Goal: Contribute content

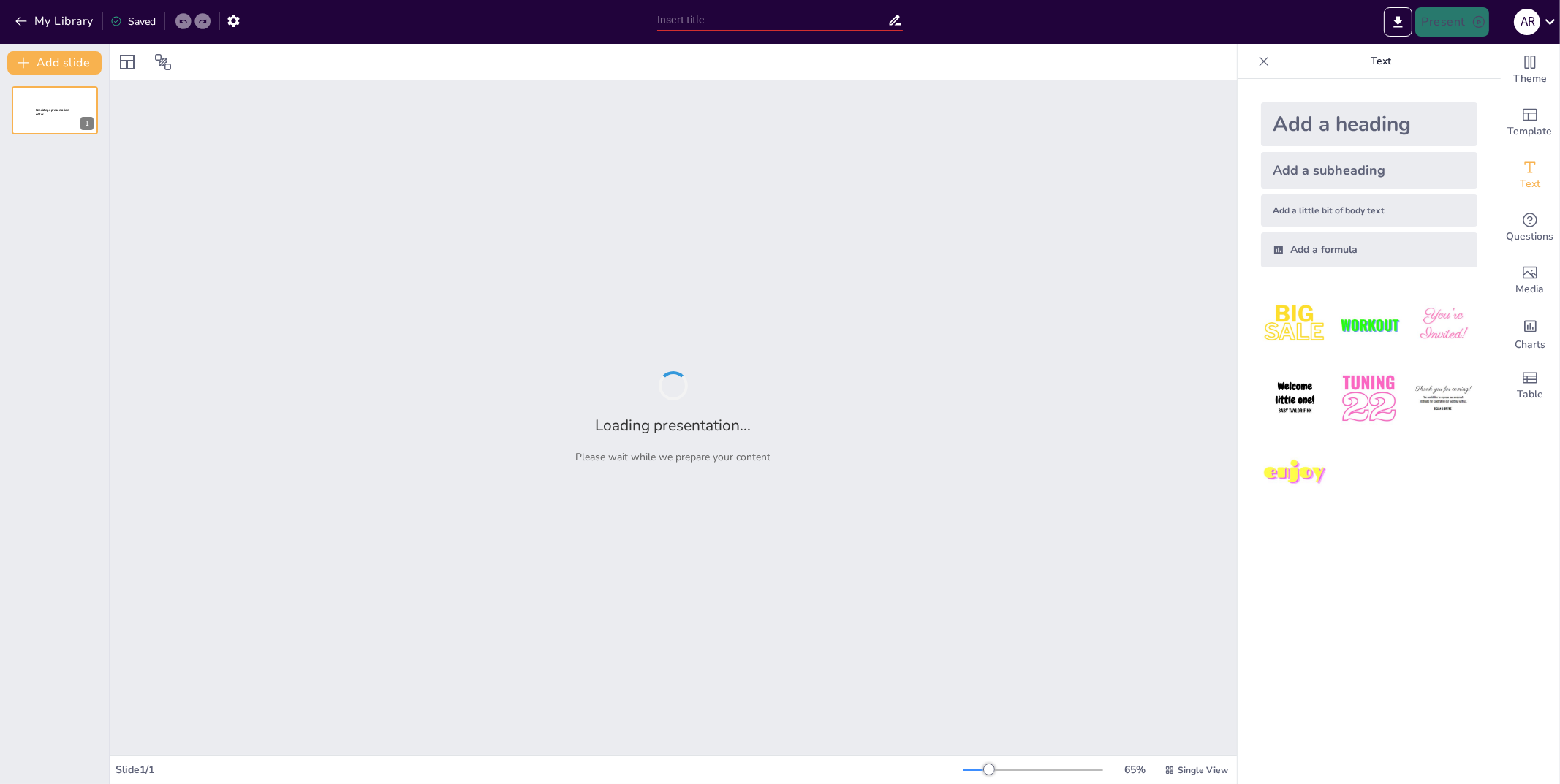
type input "Cuidados de enfermería en heridas crónicas complejas."
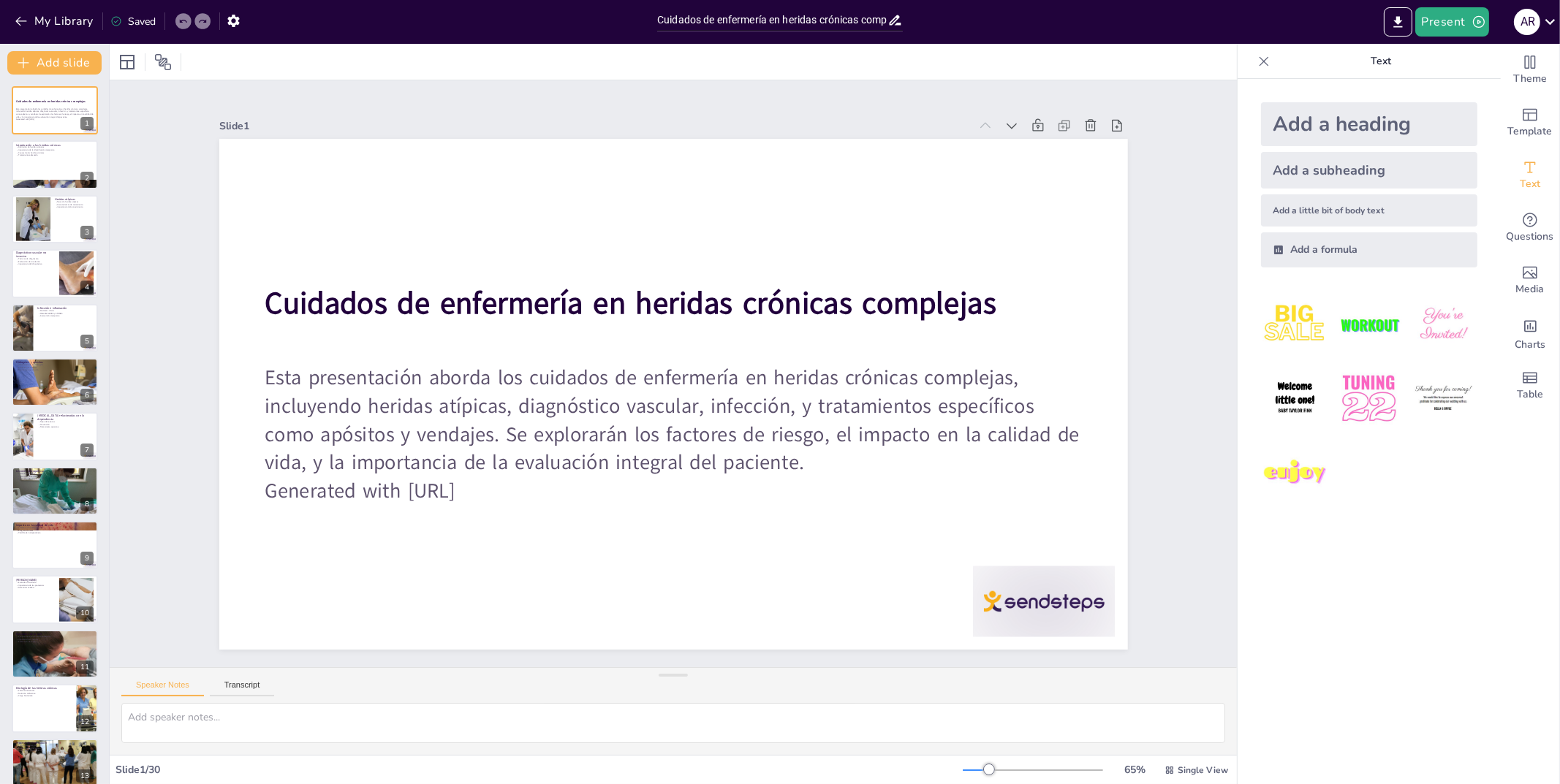
checkbox input "true"
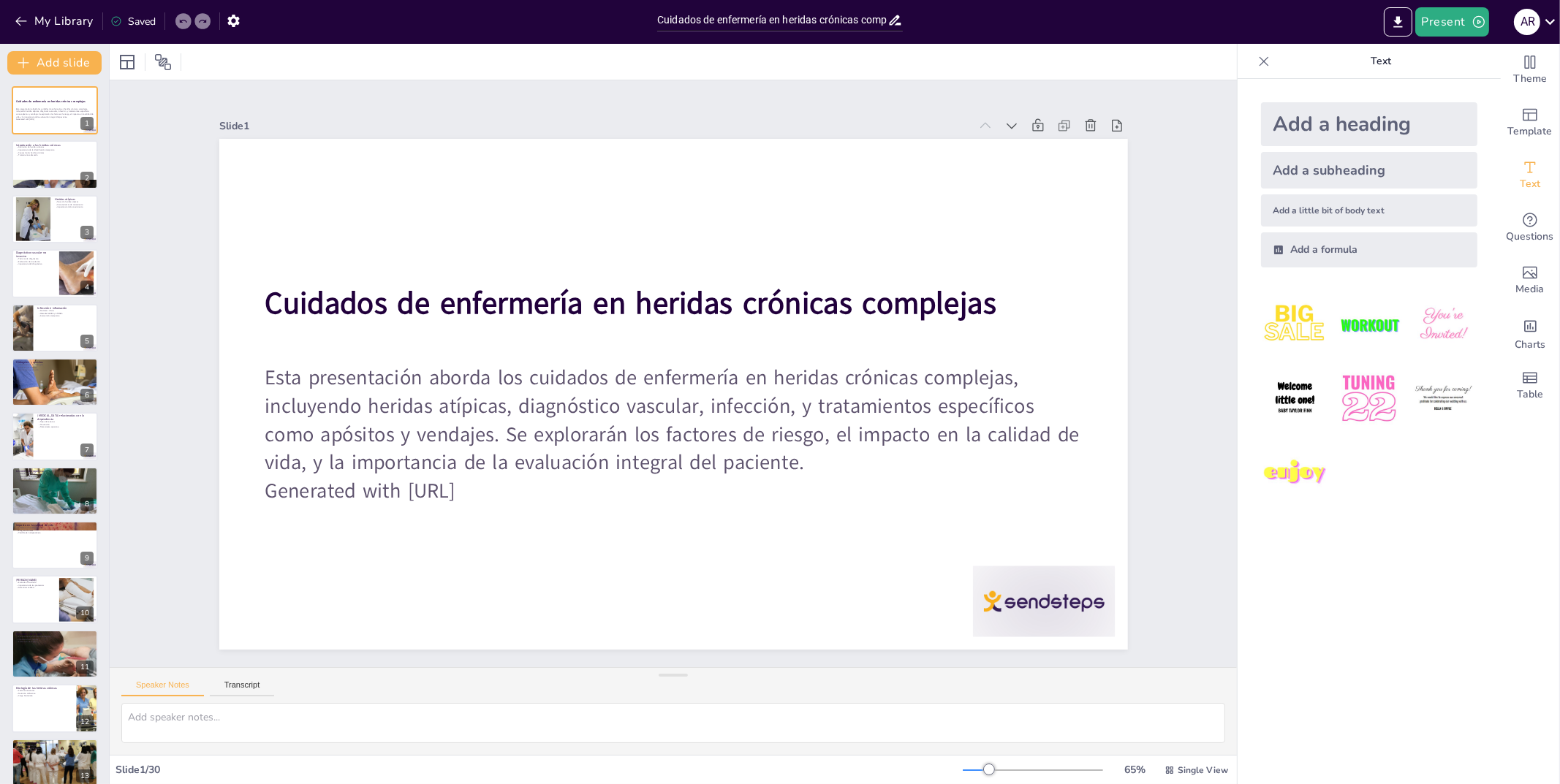
checkbox input "true"
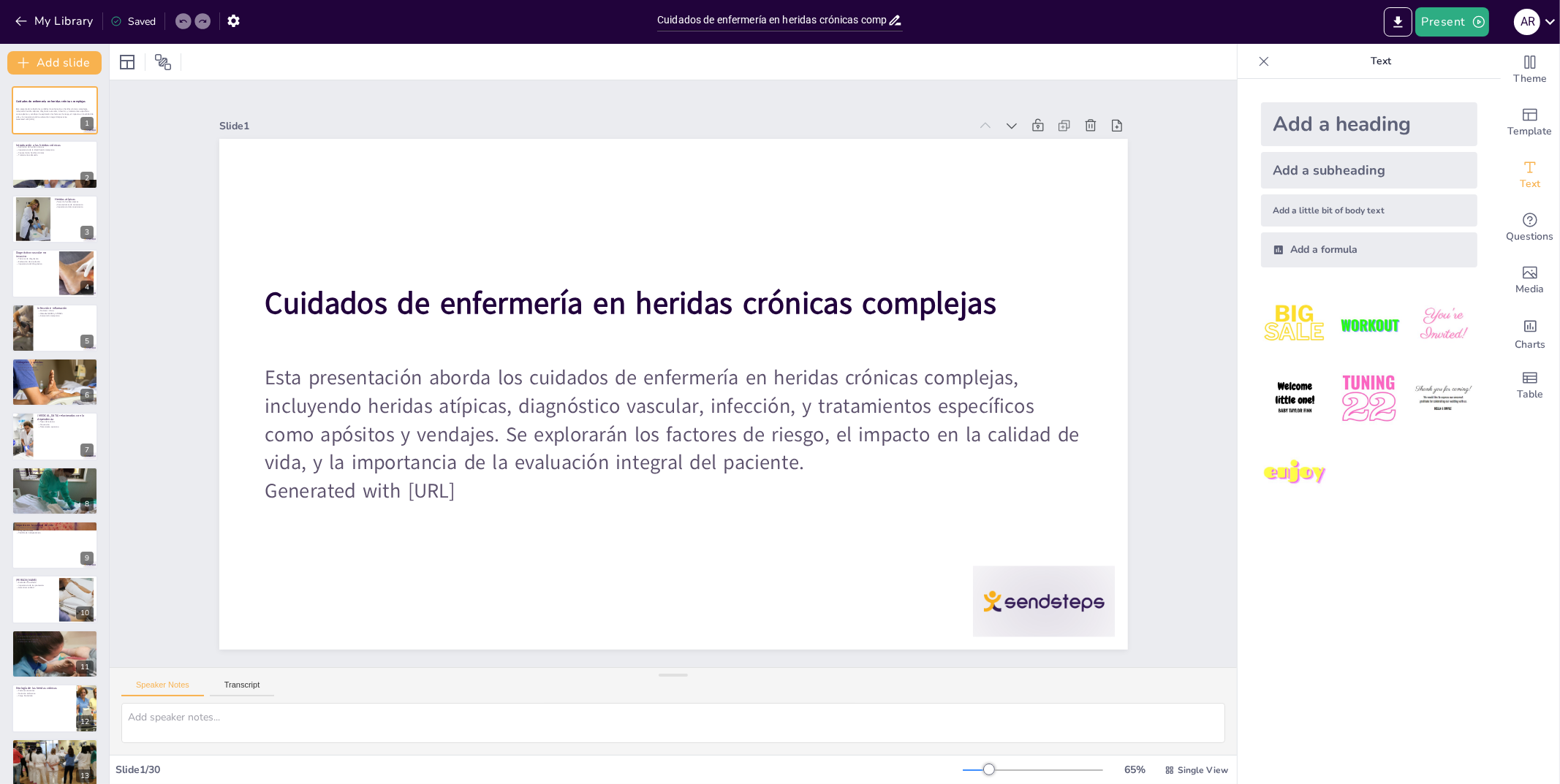
checkbox input "true"
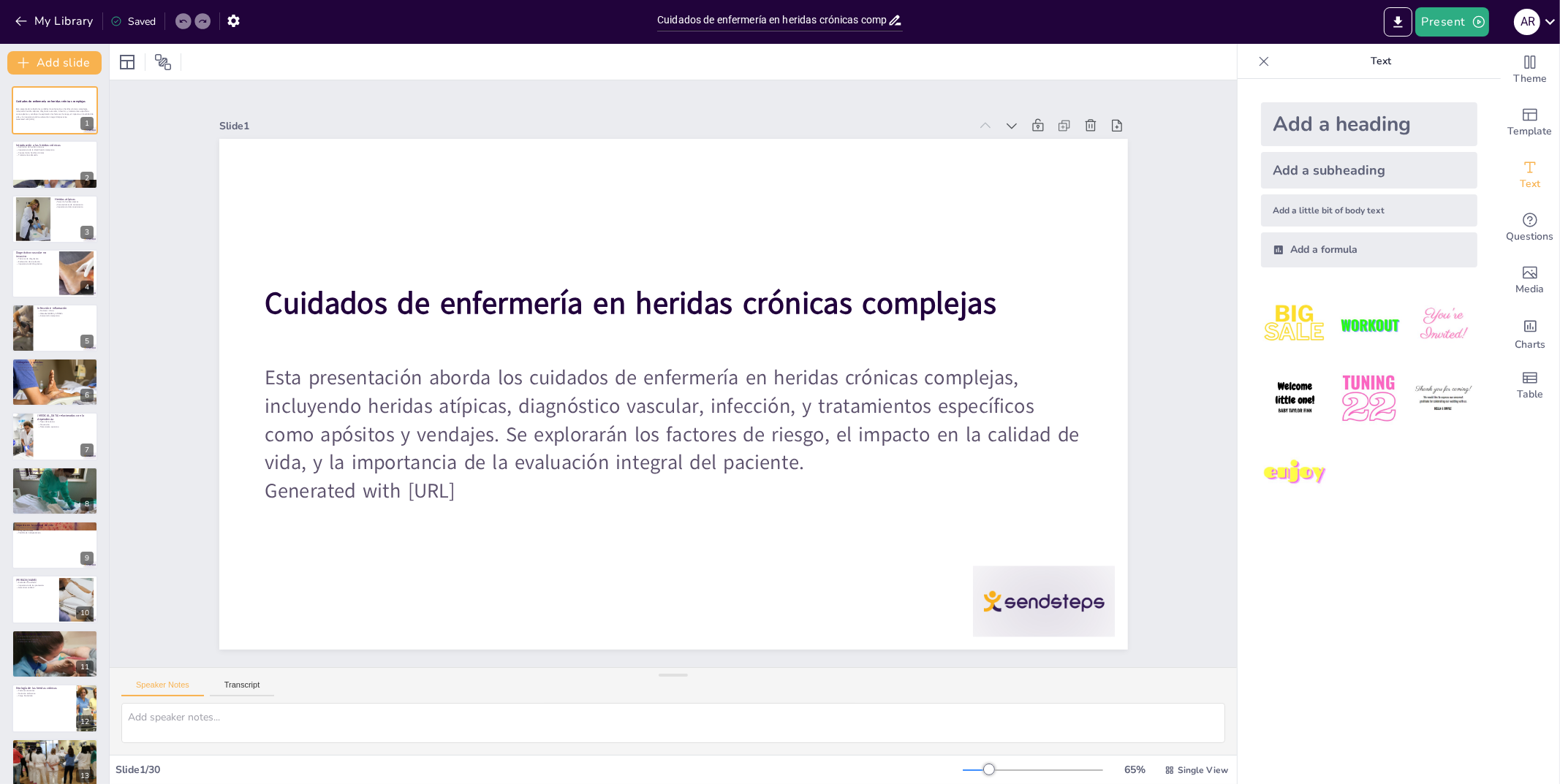
checkbox input "true"
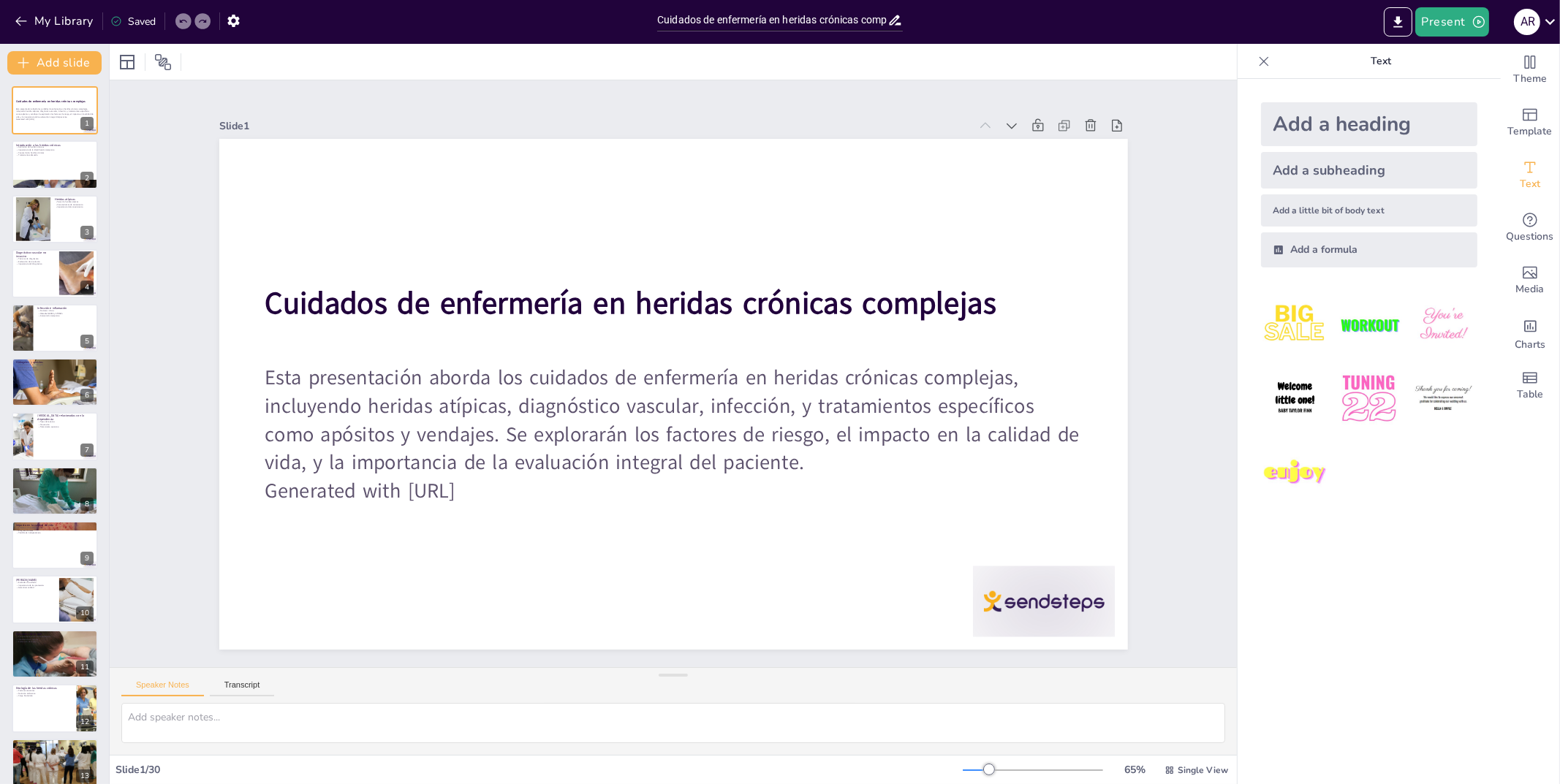
checkbox input "true"
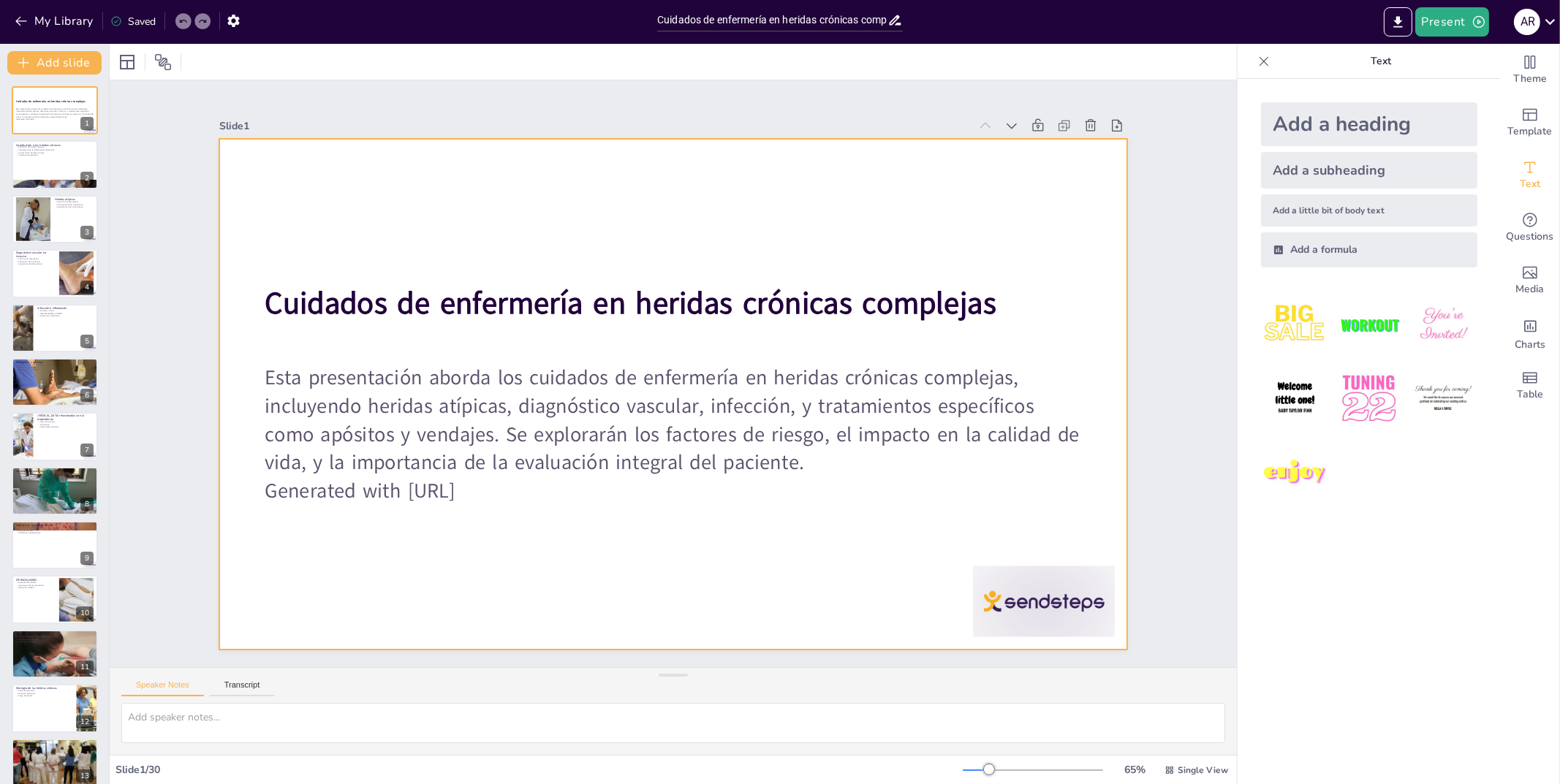
checkbox input "true"
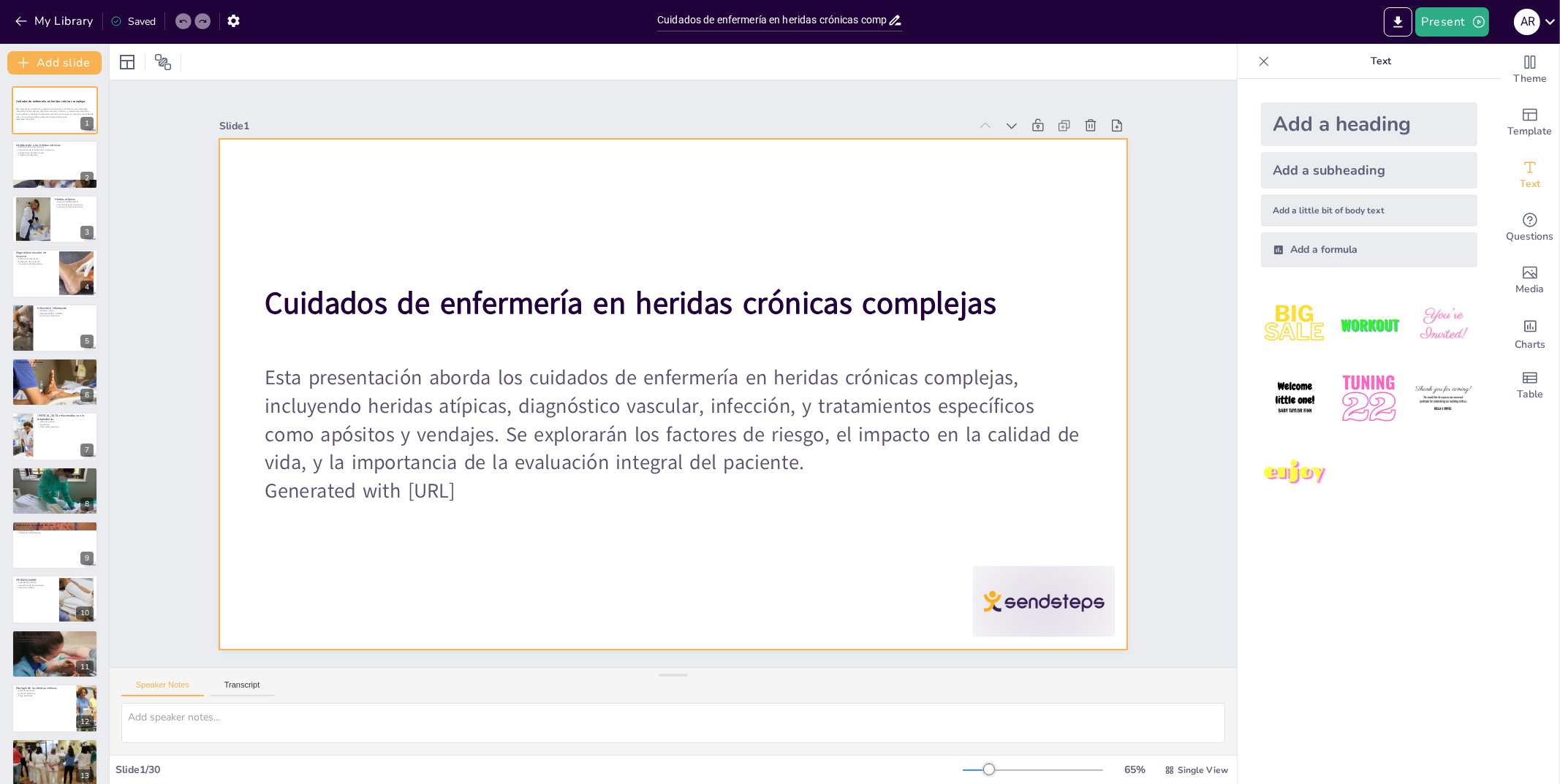
checkbox input "true"
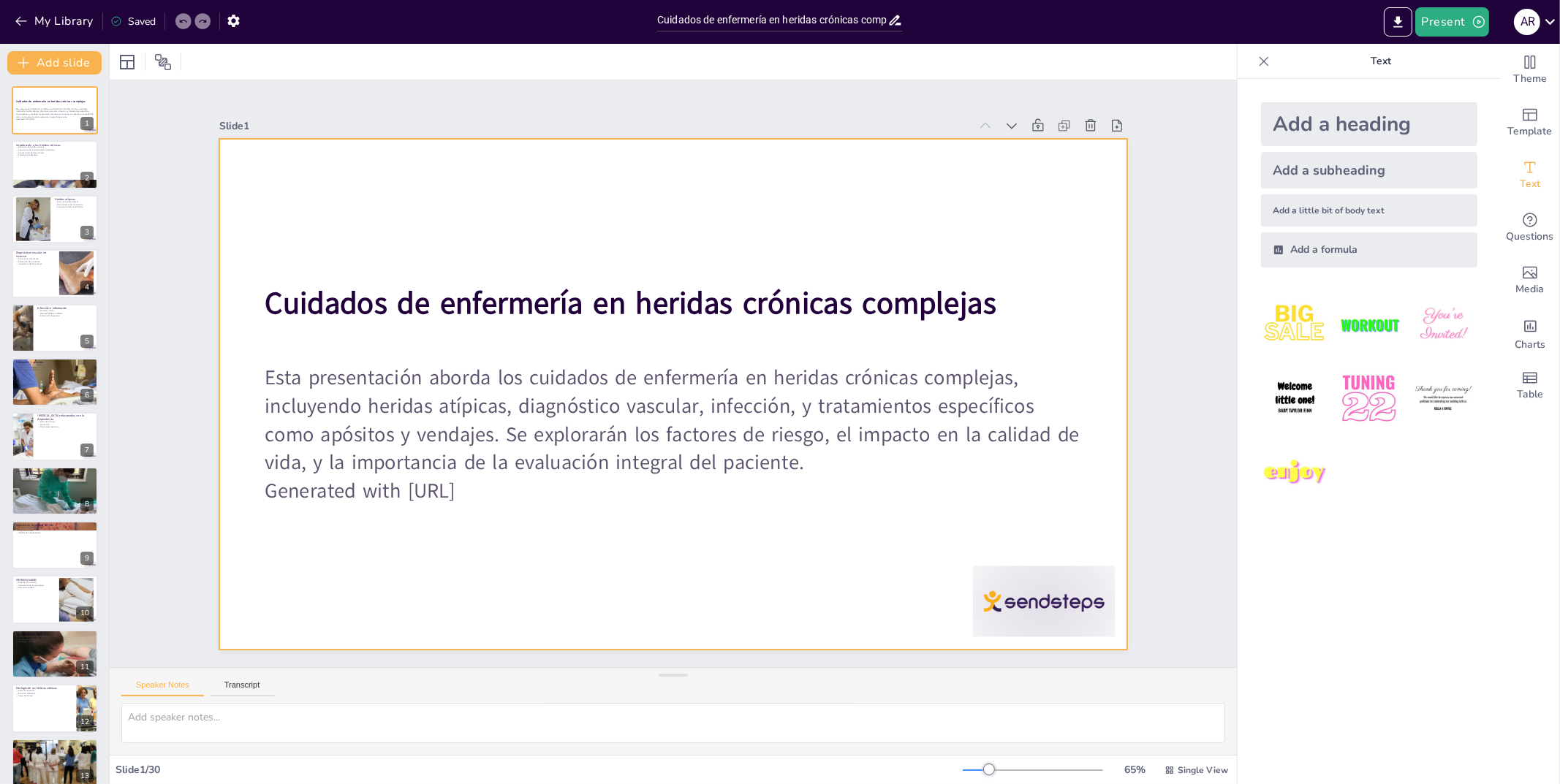
checkbox input "true"
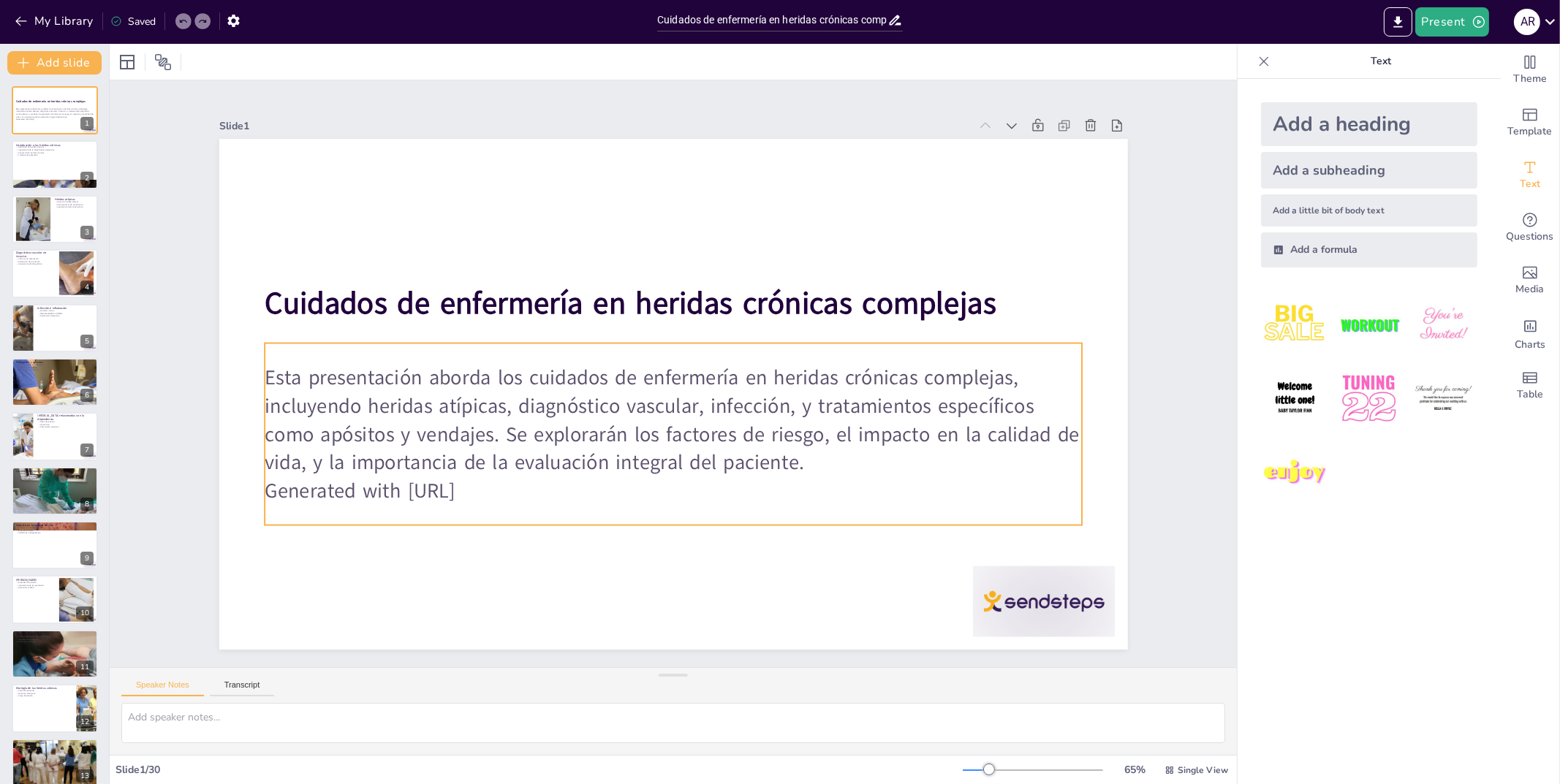
checkbox input "true"
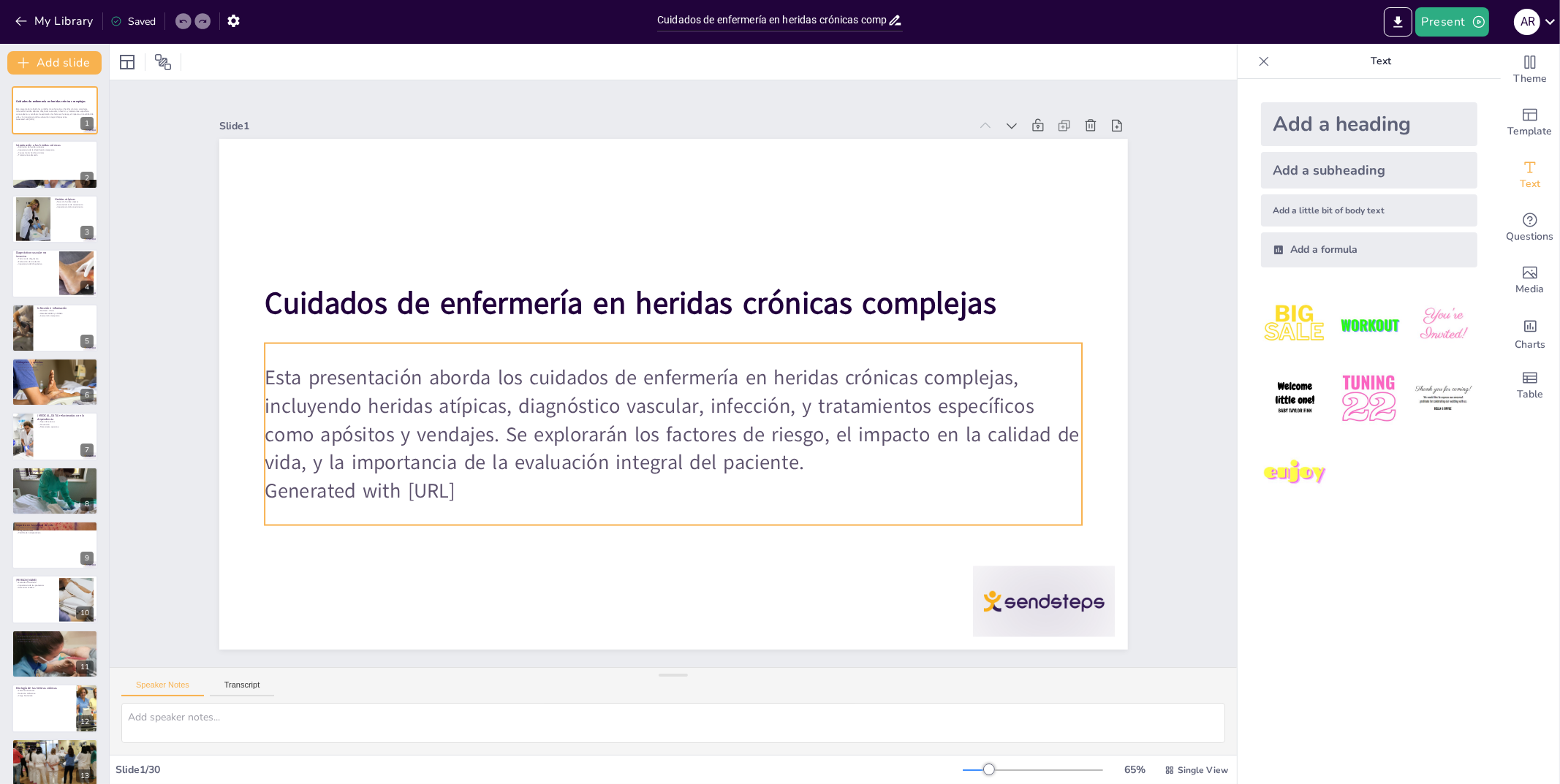
checkbox input "true"
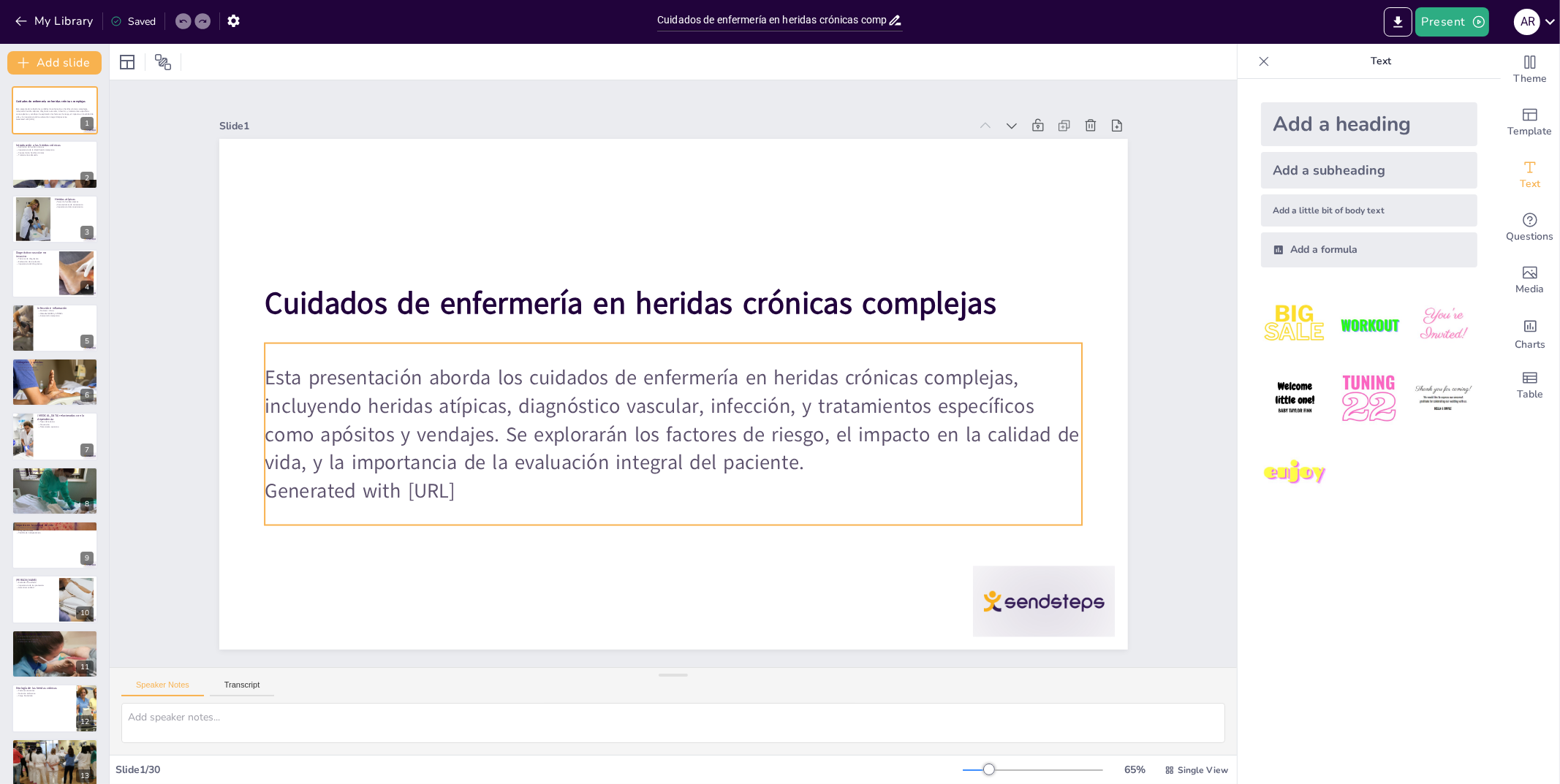
checkbox input "true"
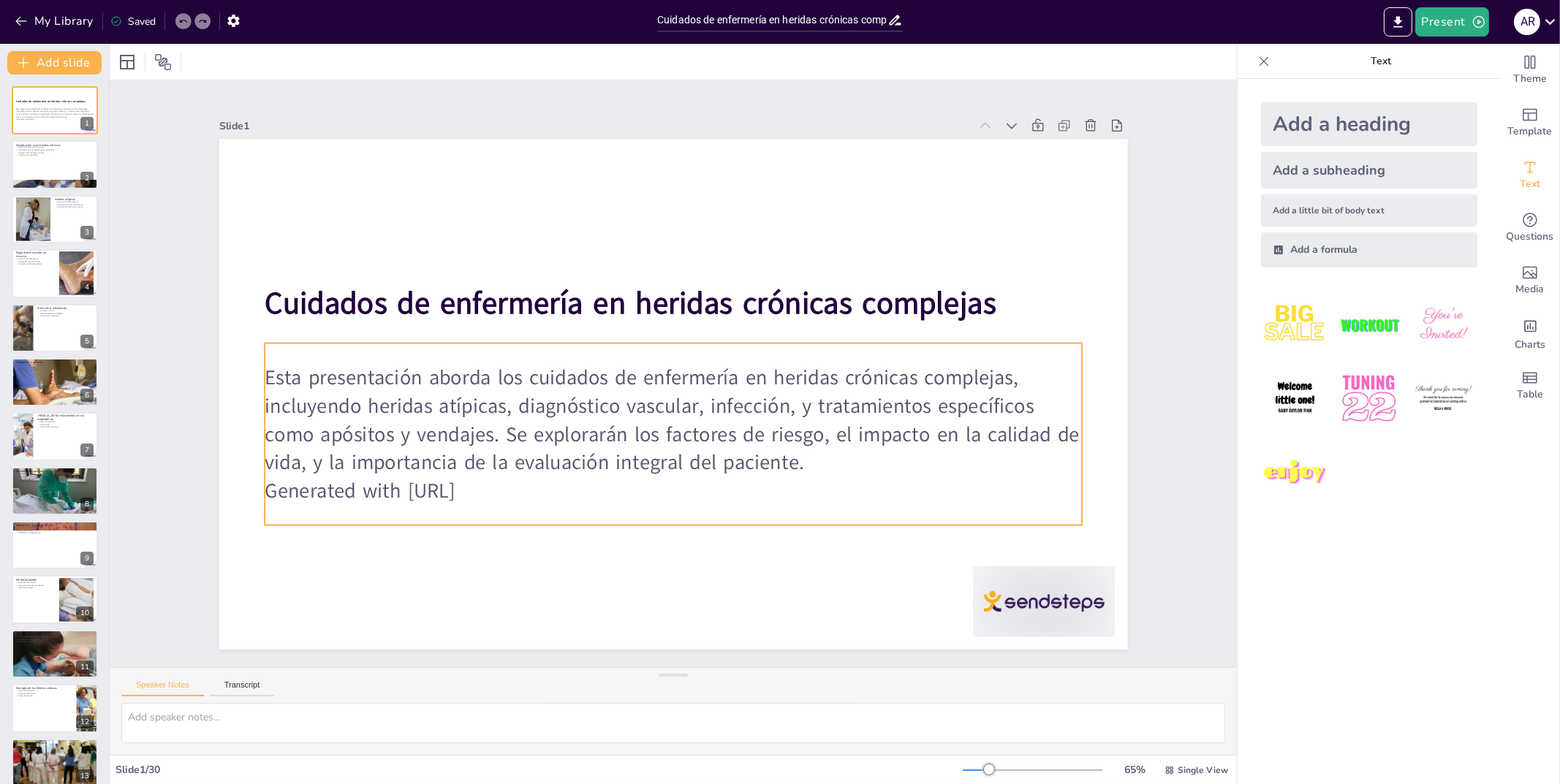
checkbox input "true"
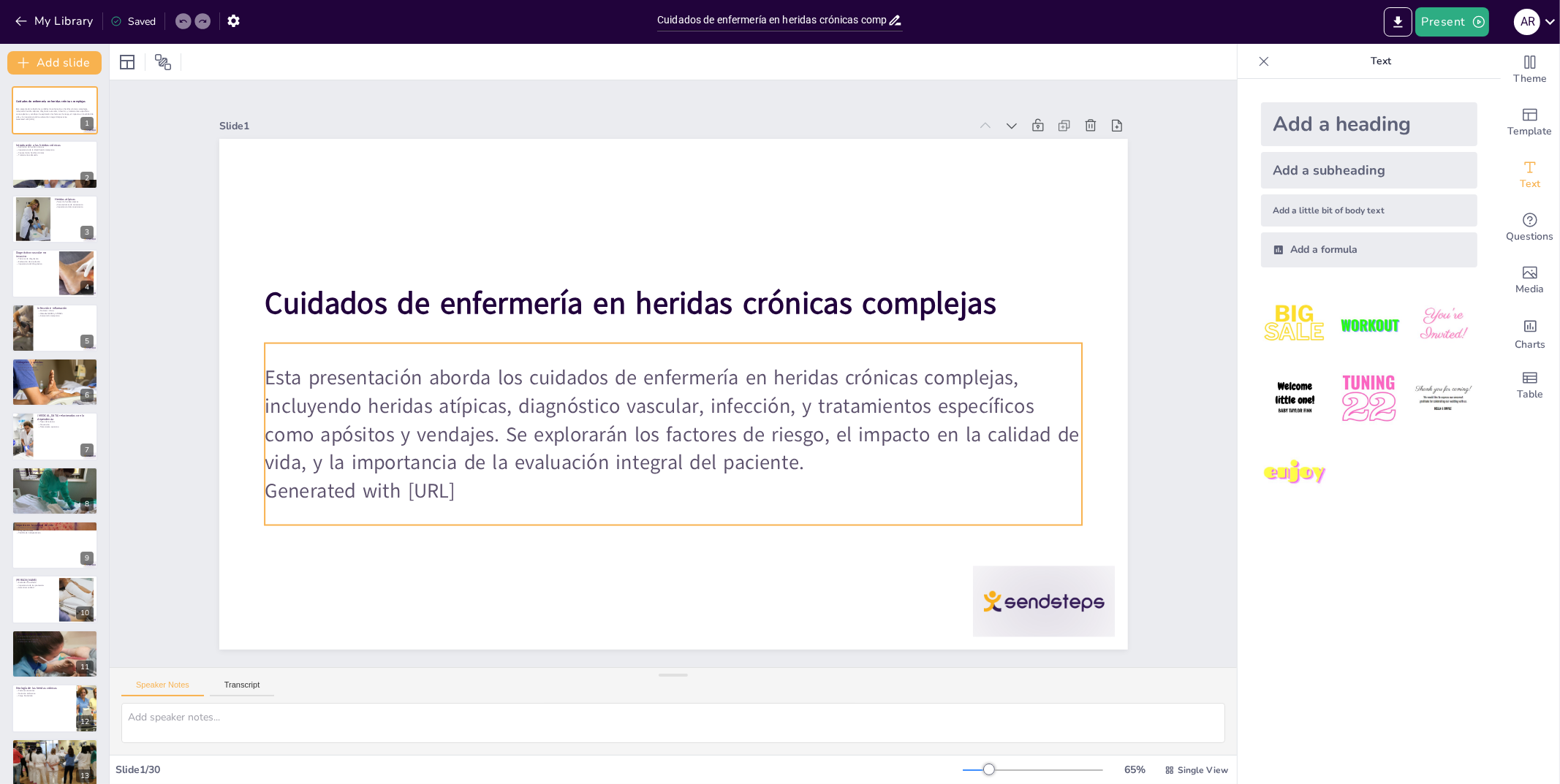
checkbox input "true"
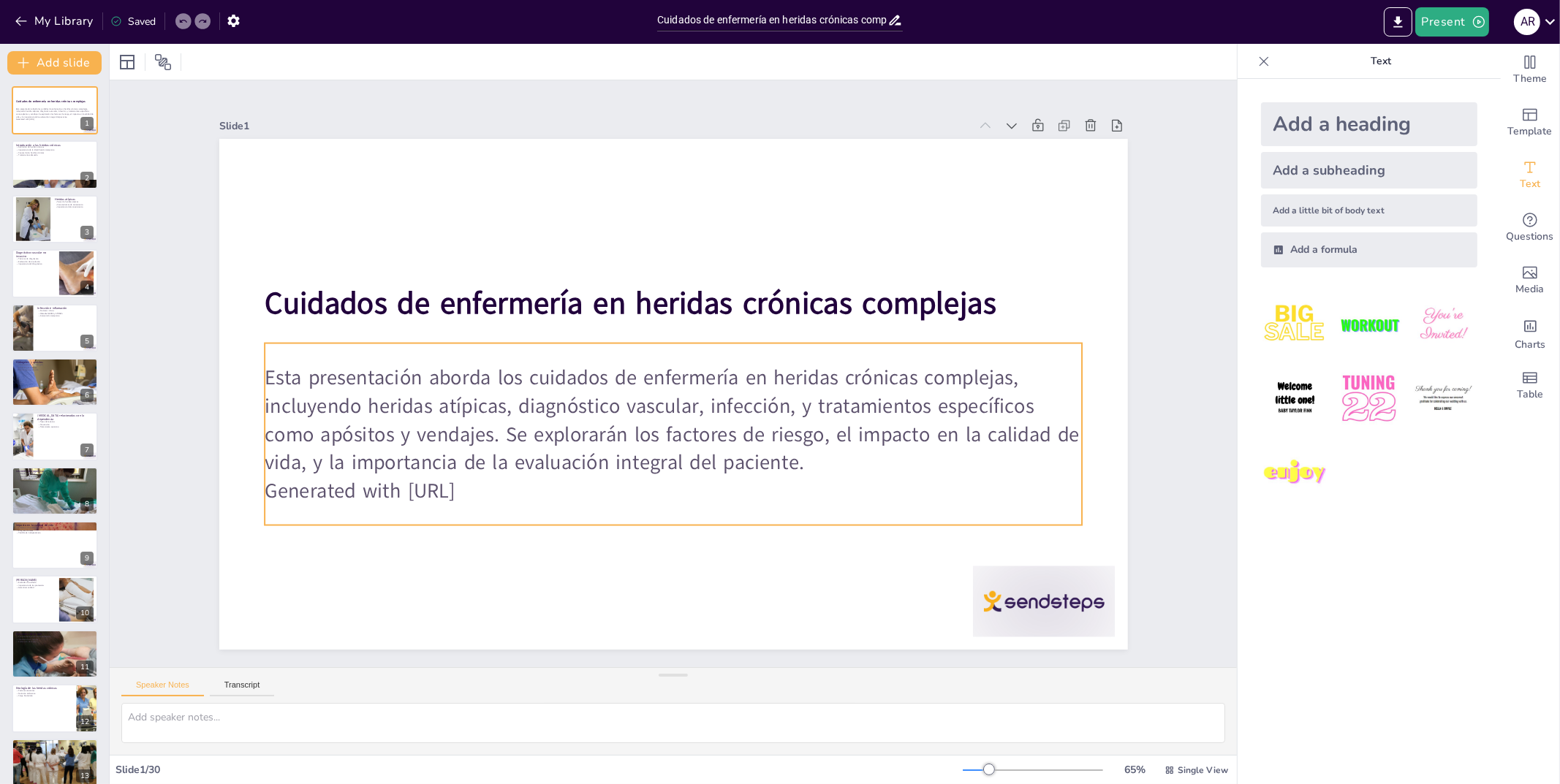
checkbox input "true"
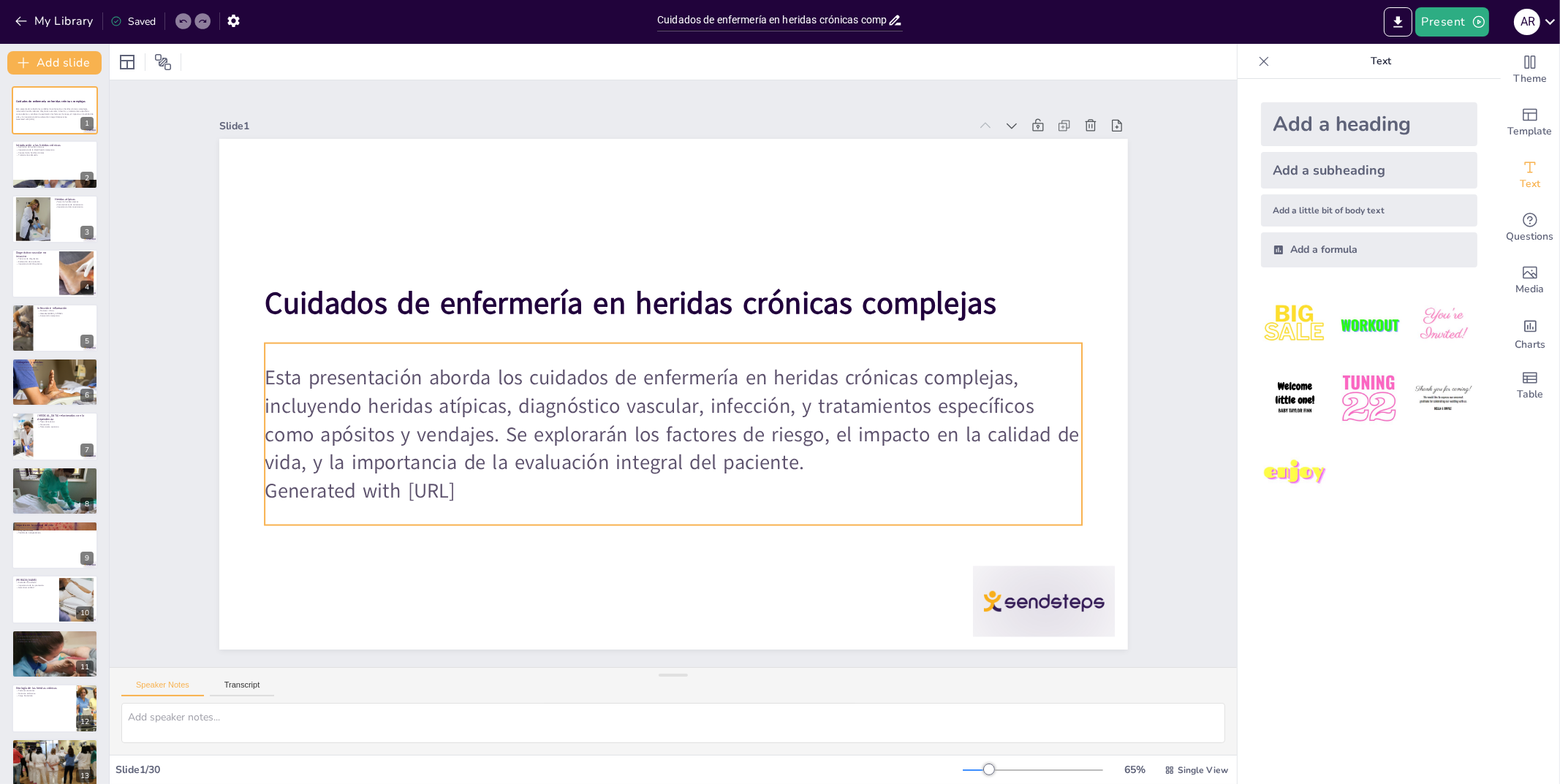
checkbox input "true"
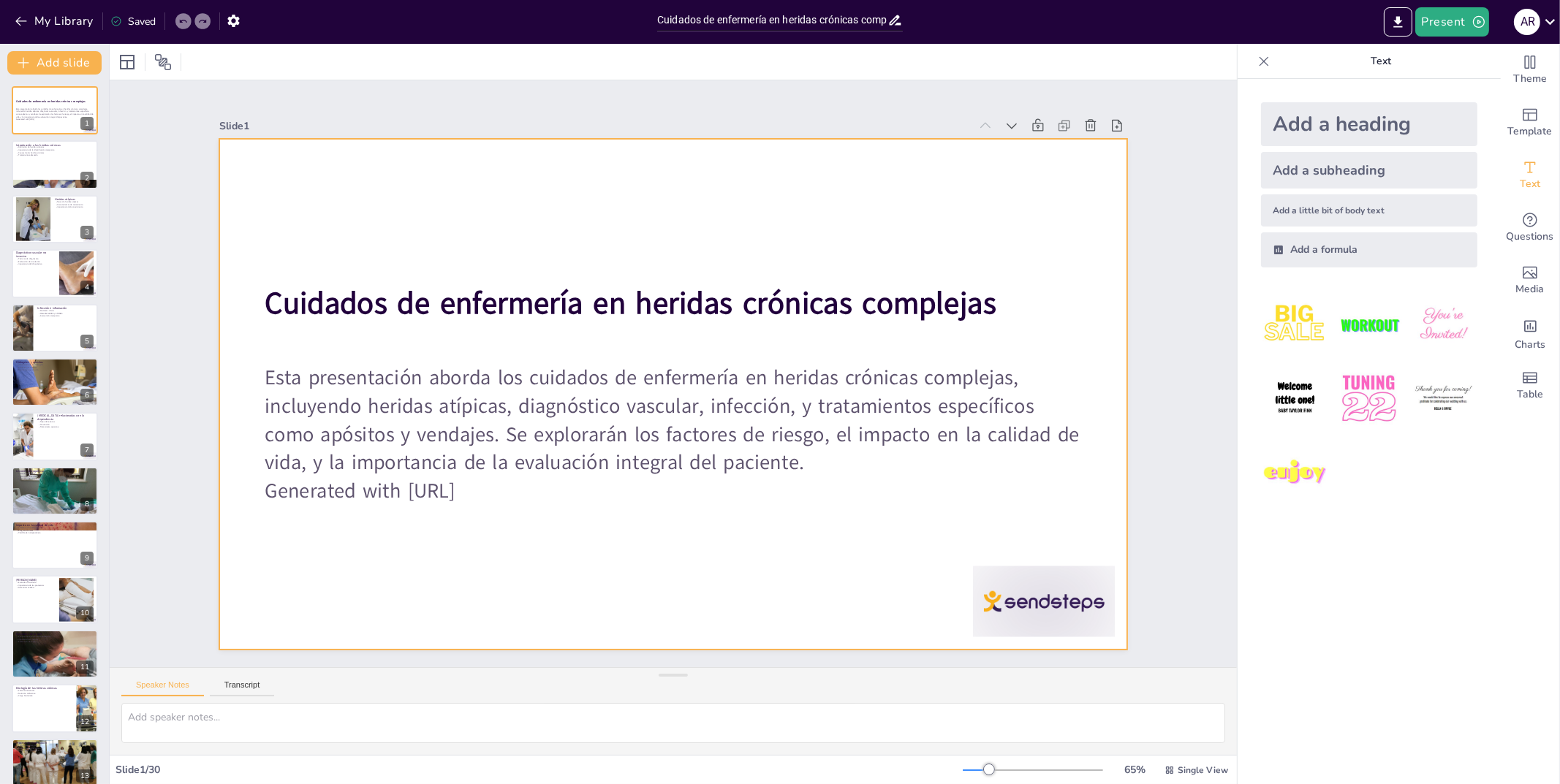
checkbox input "true"
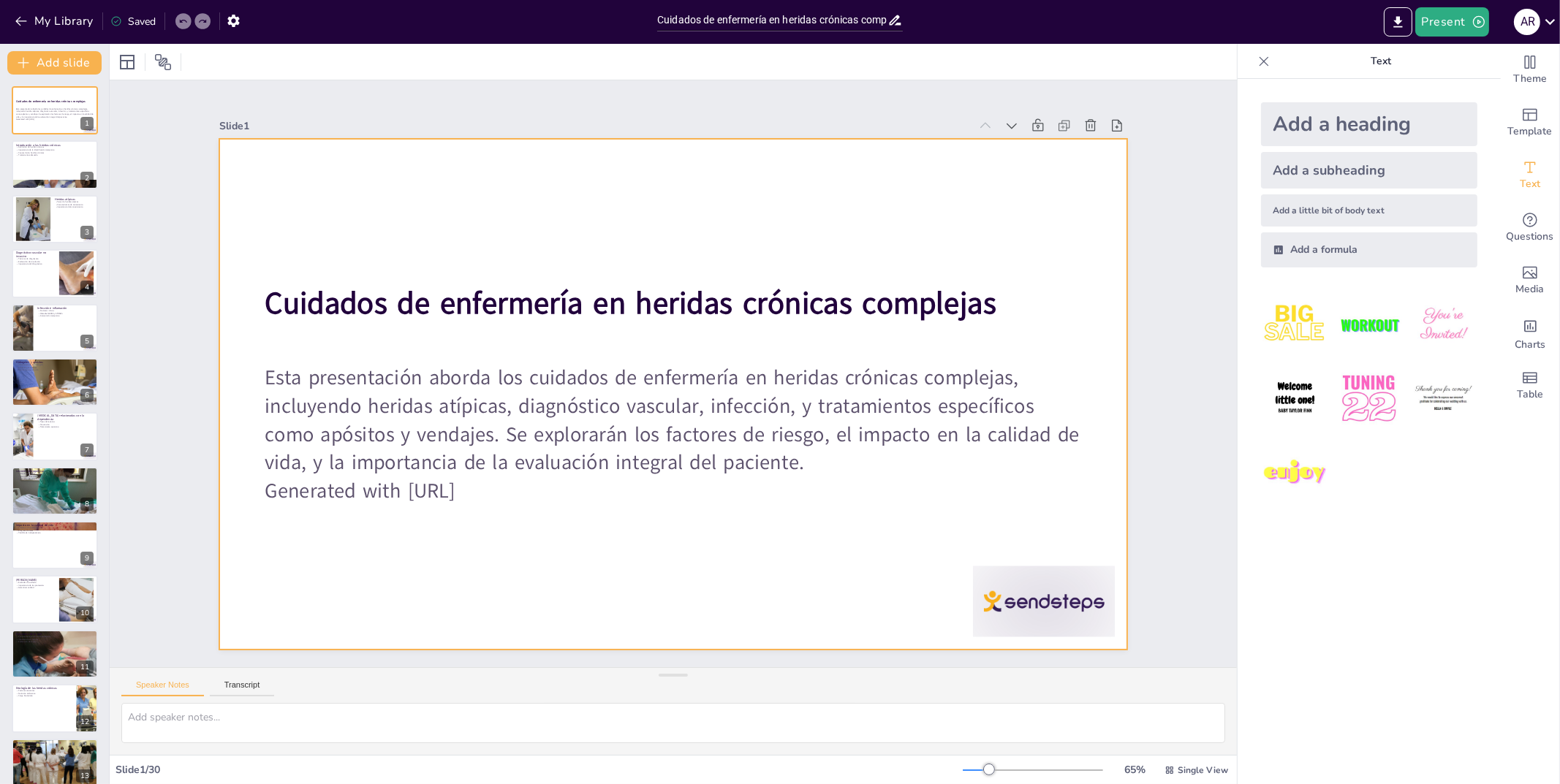
checkbox input "true"
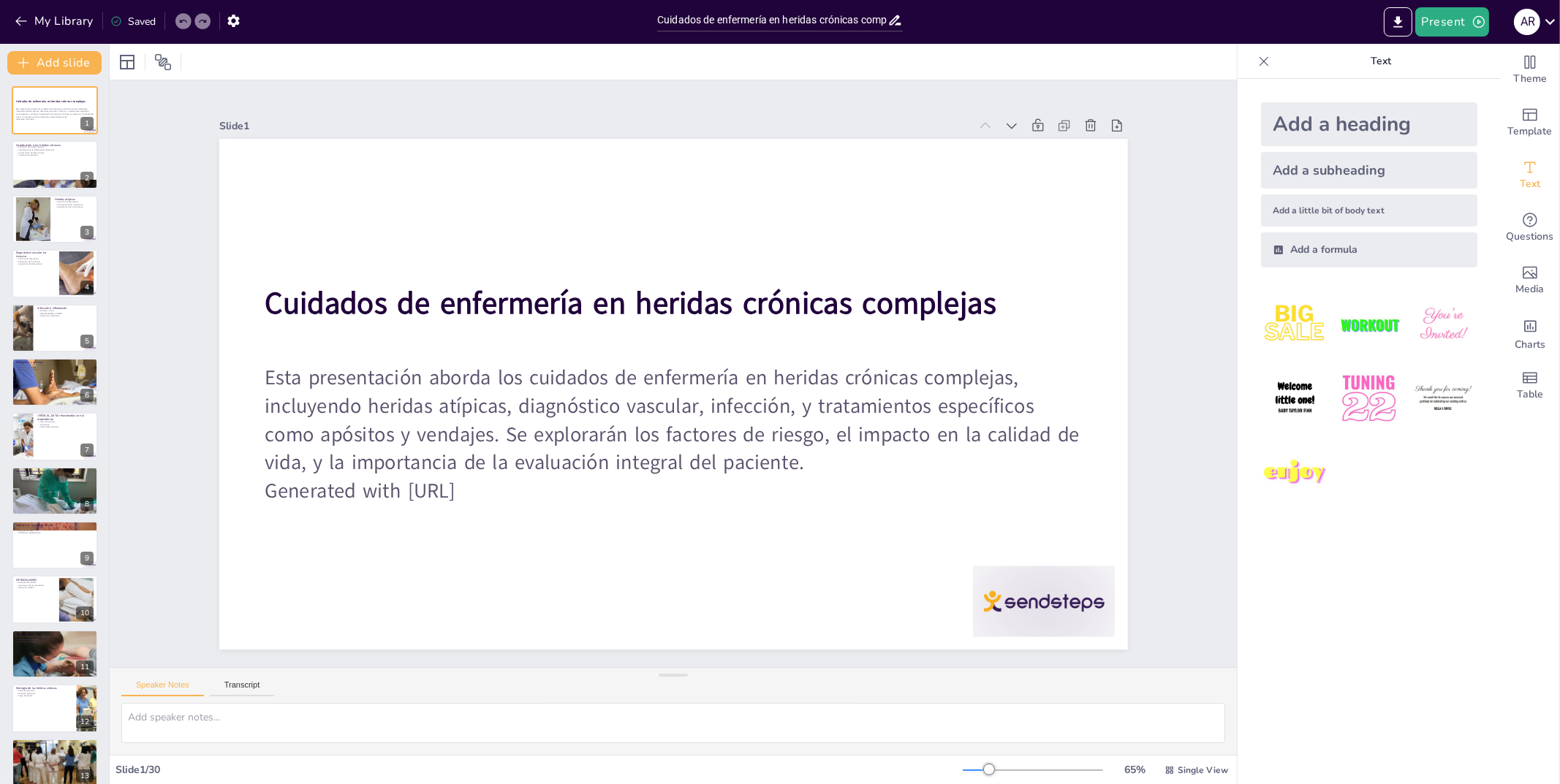
checkbox input "true"
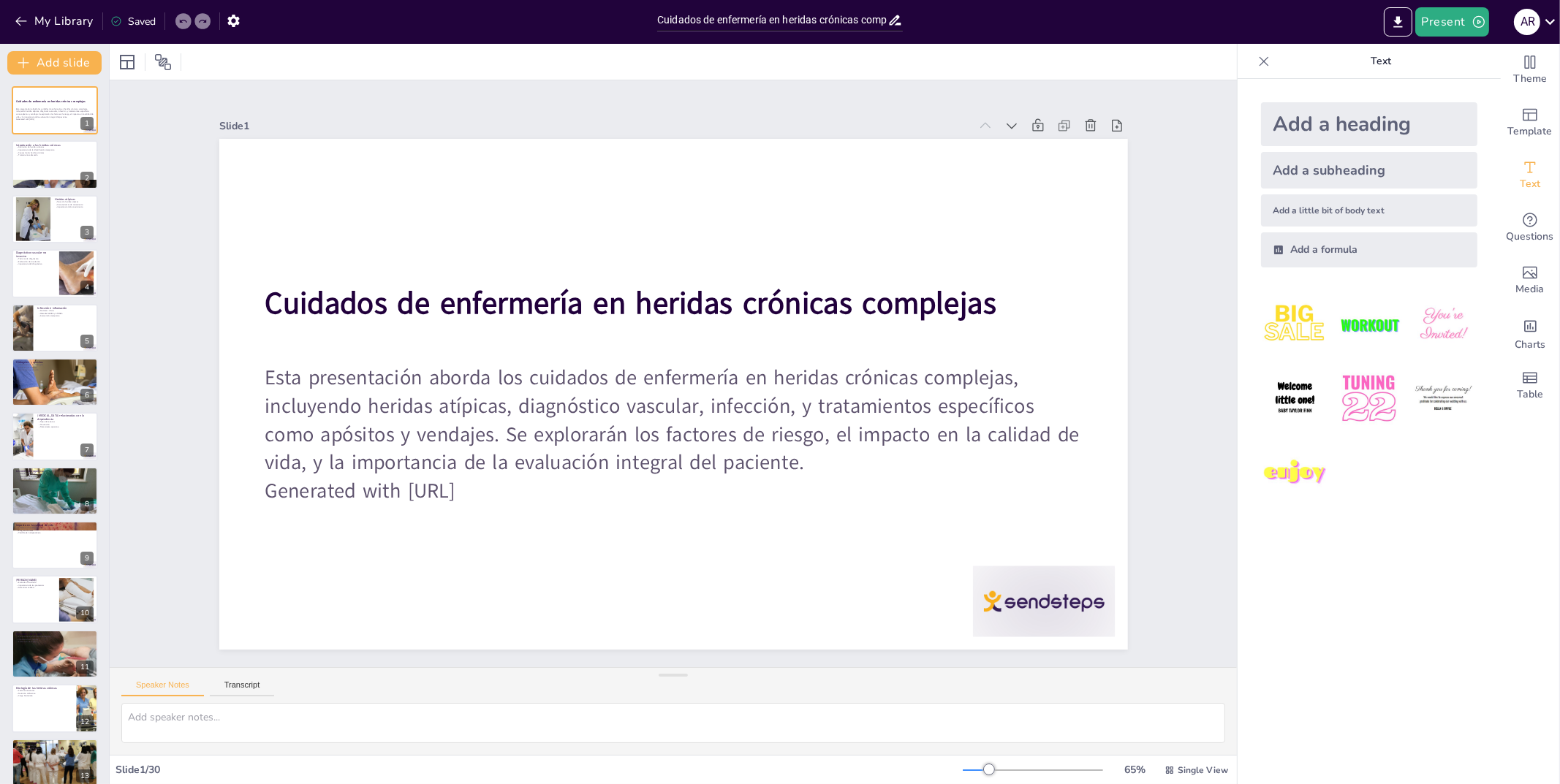
checkbox input "true"
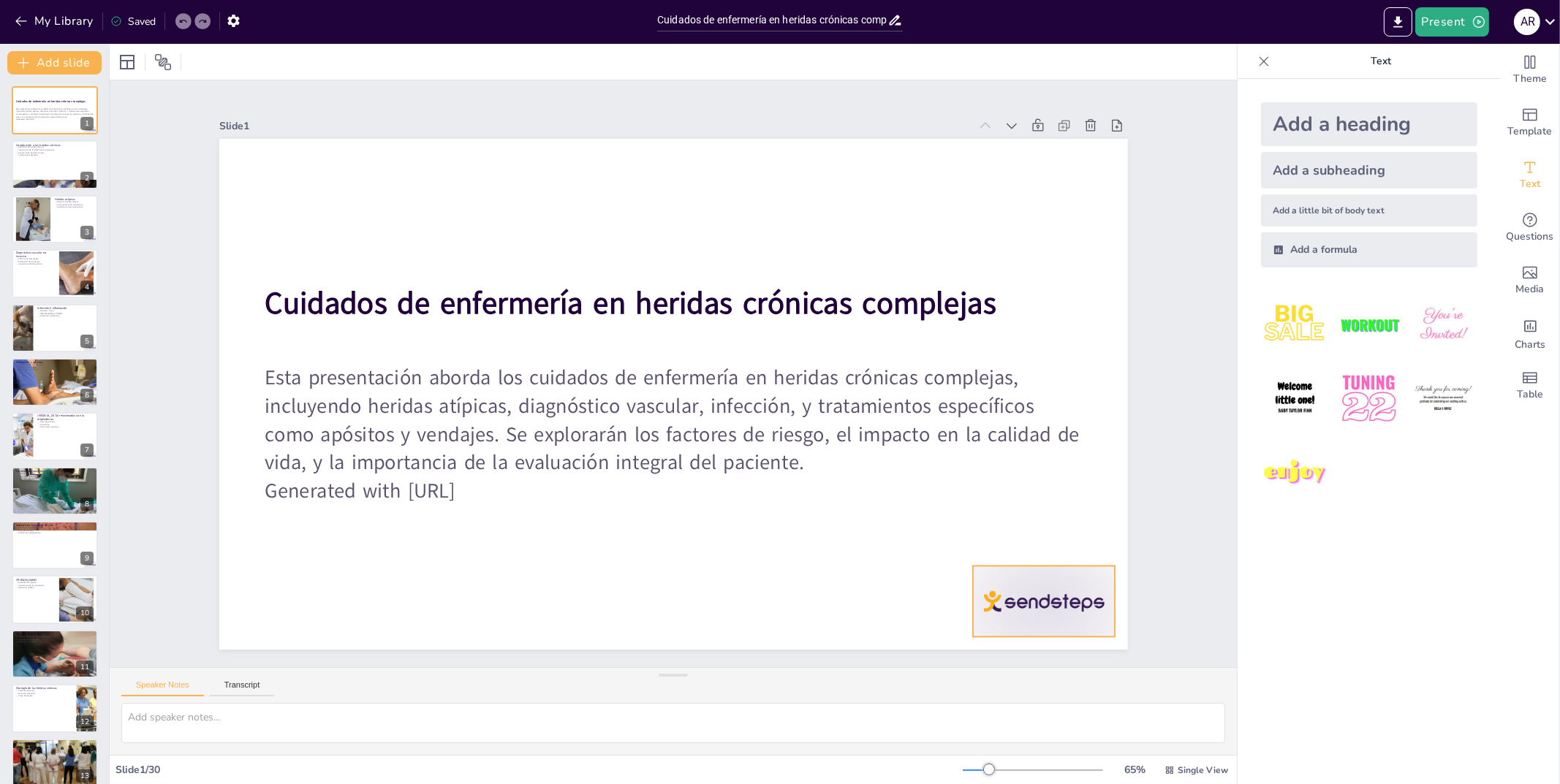
checkbox input "true"
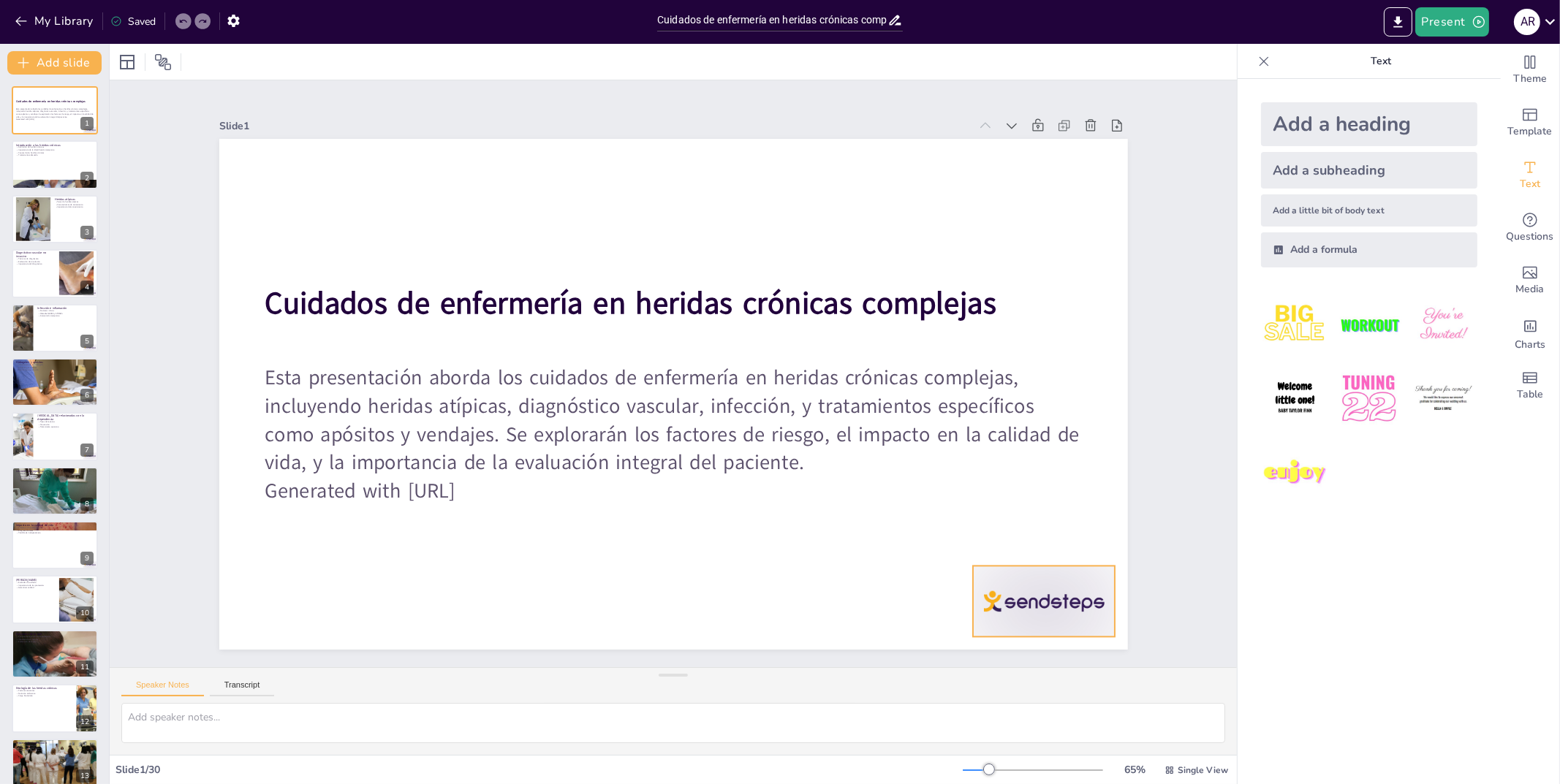
checkbox input "true"
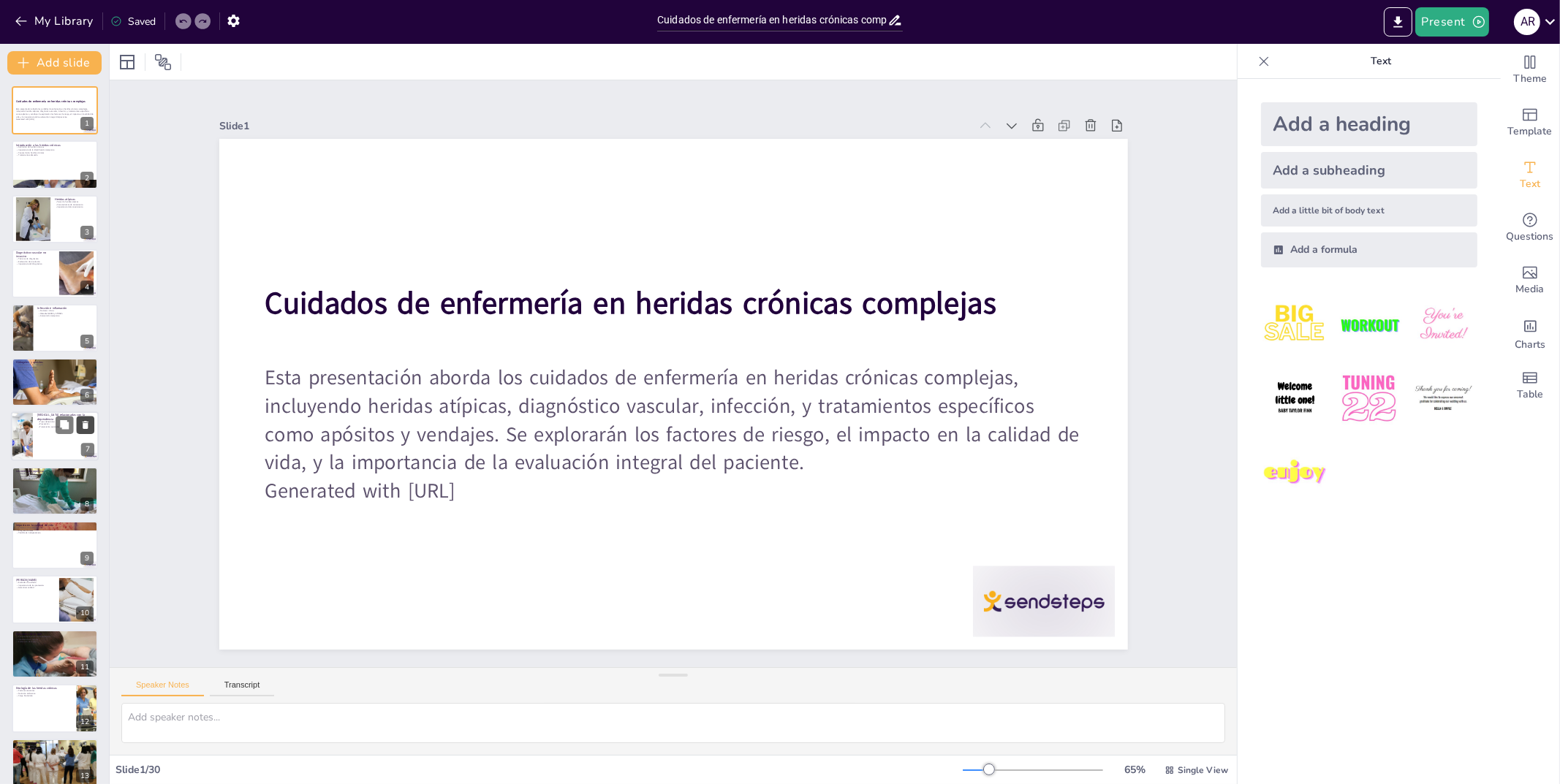
checkbox input "true"
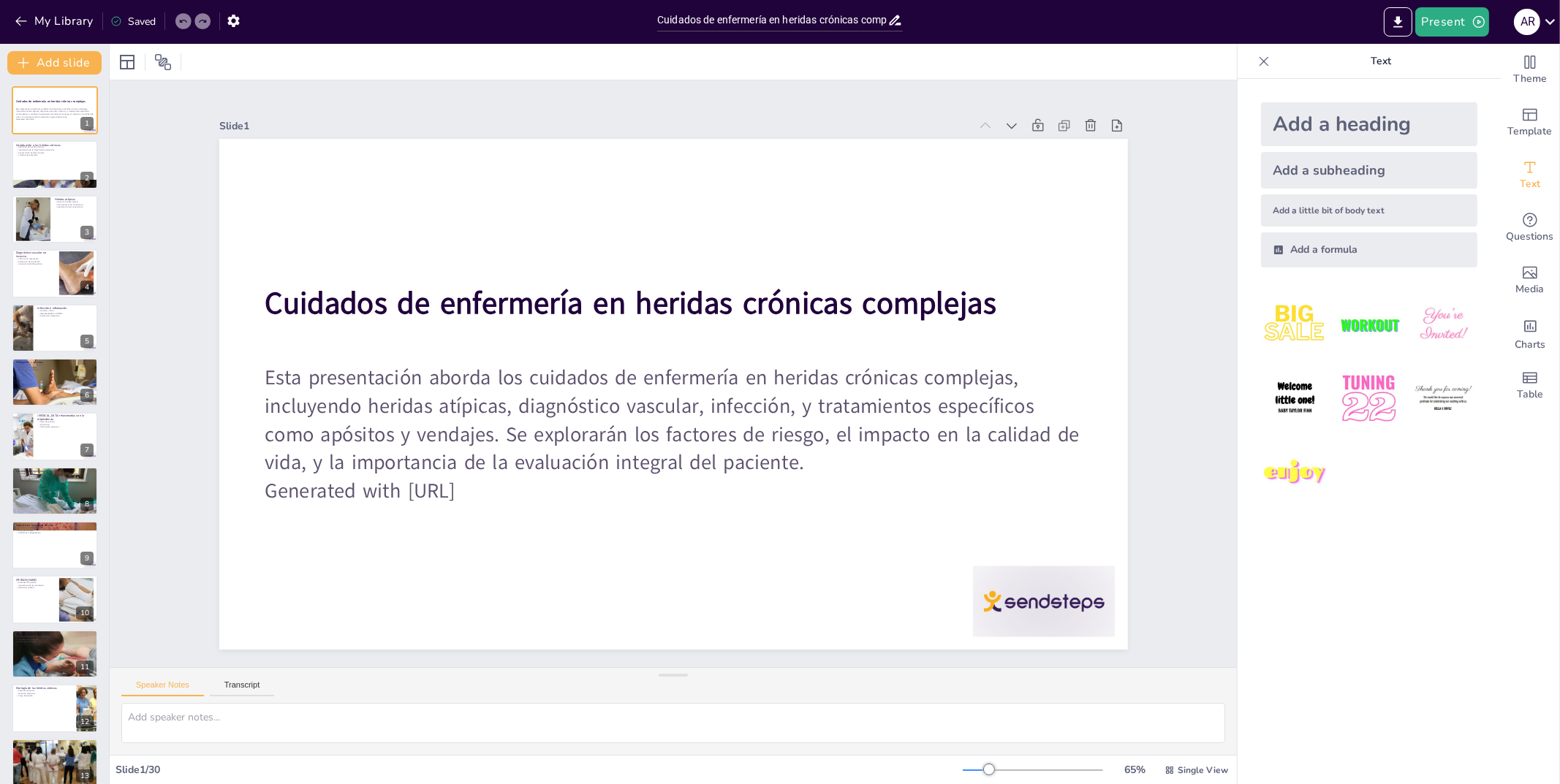
checkbox input "true"
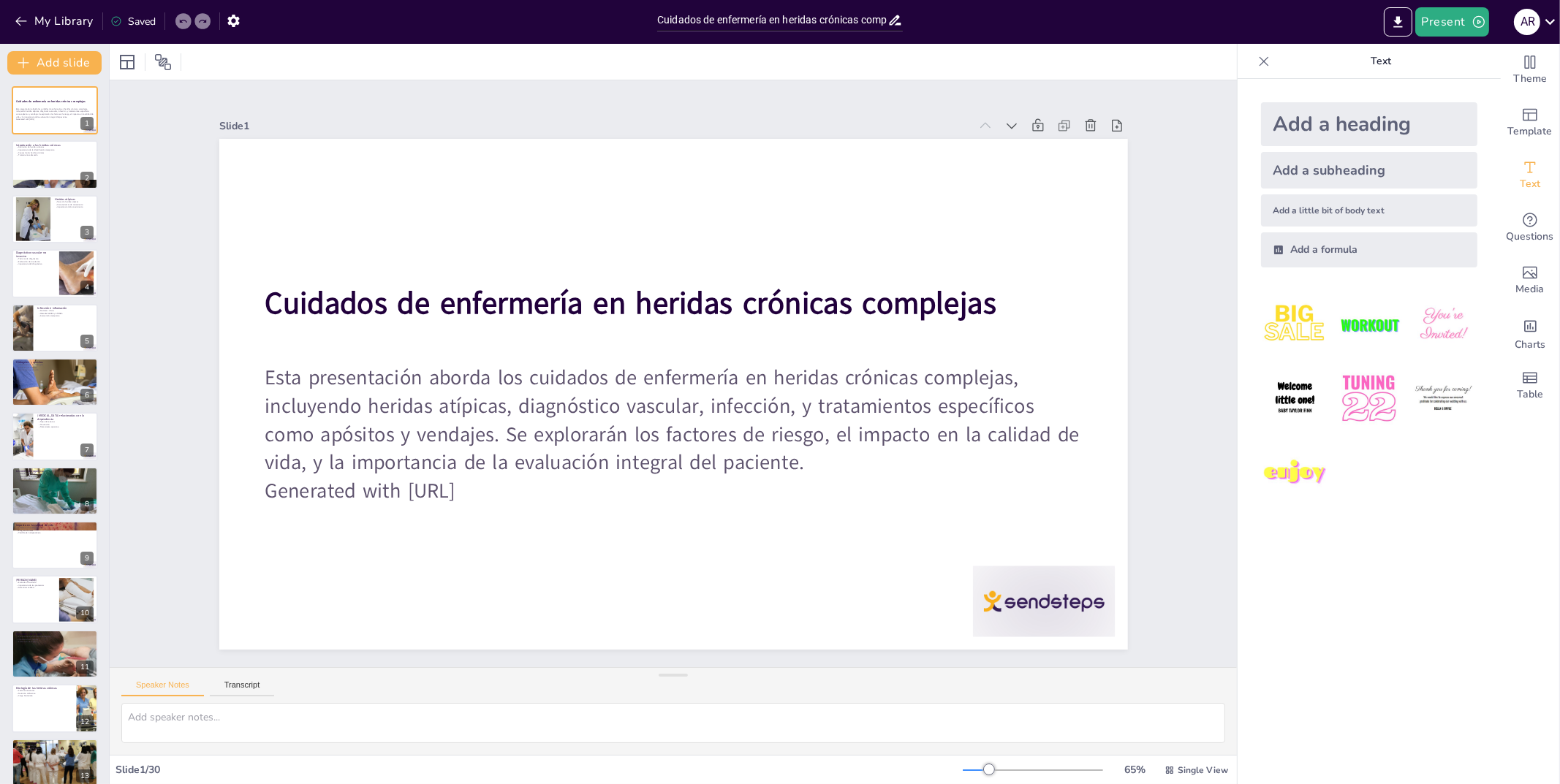
checkbox input "true"
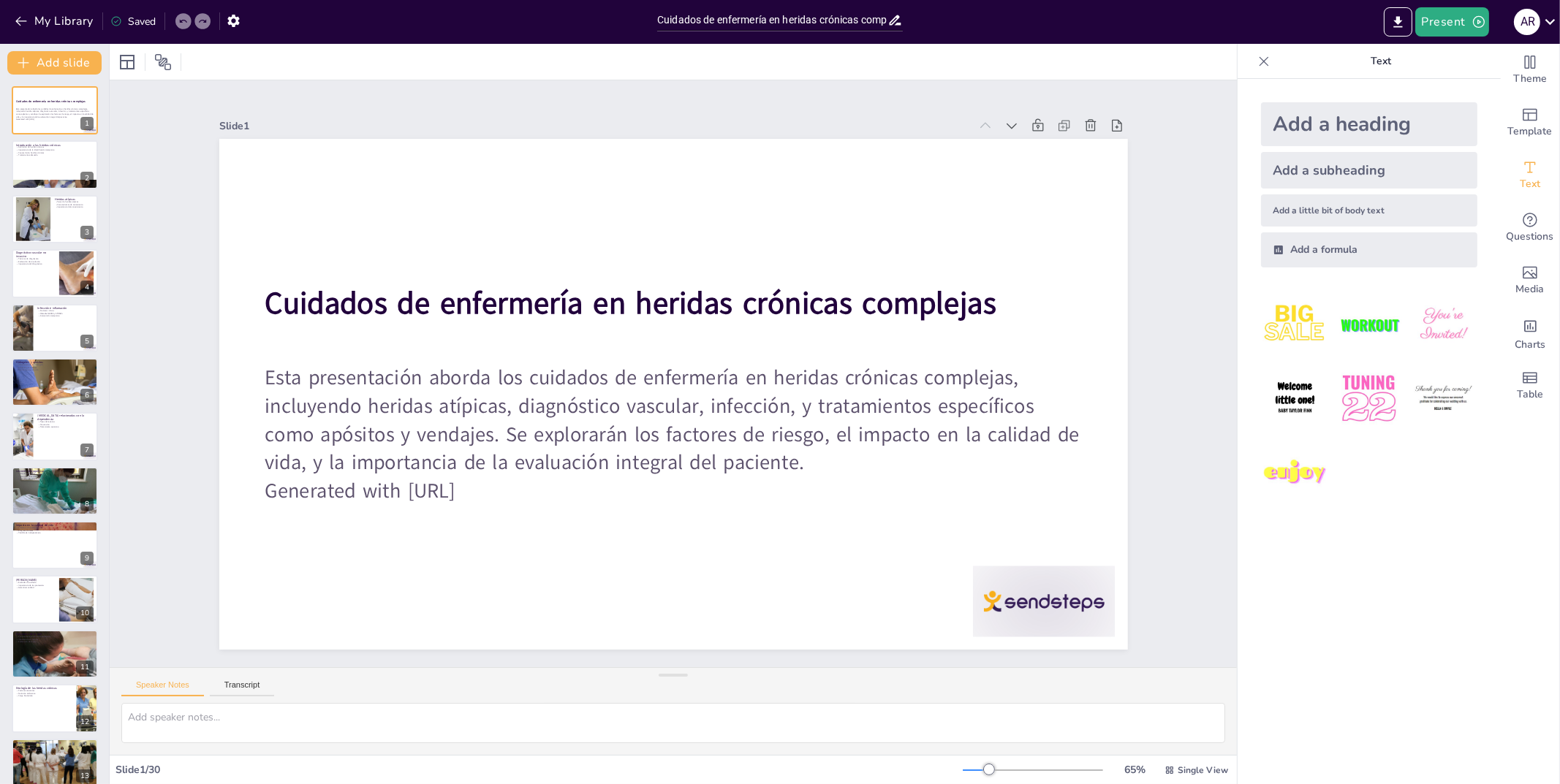
checkbox input "true"
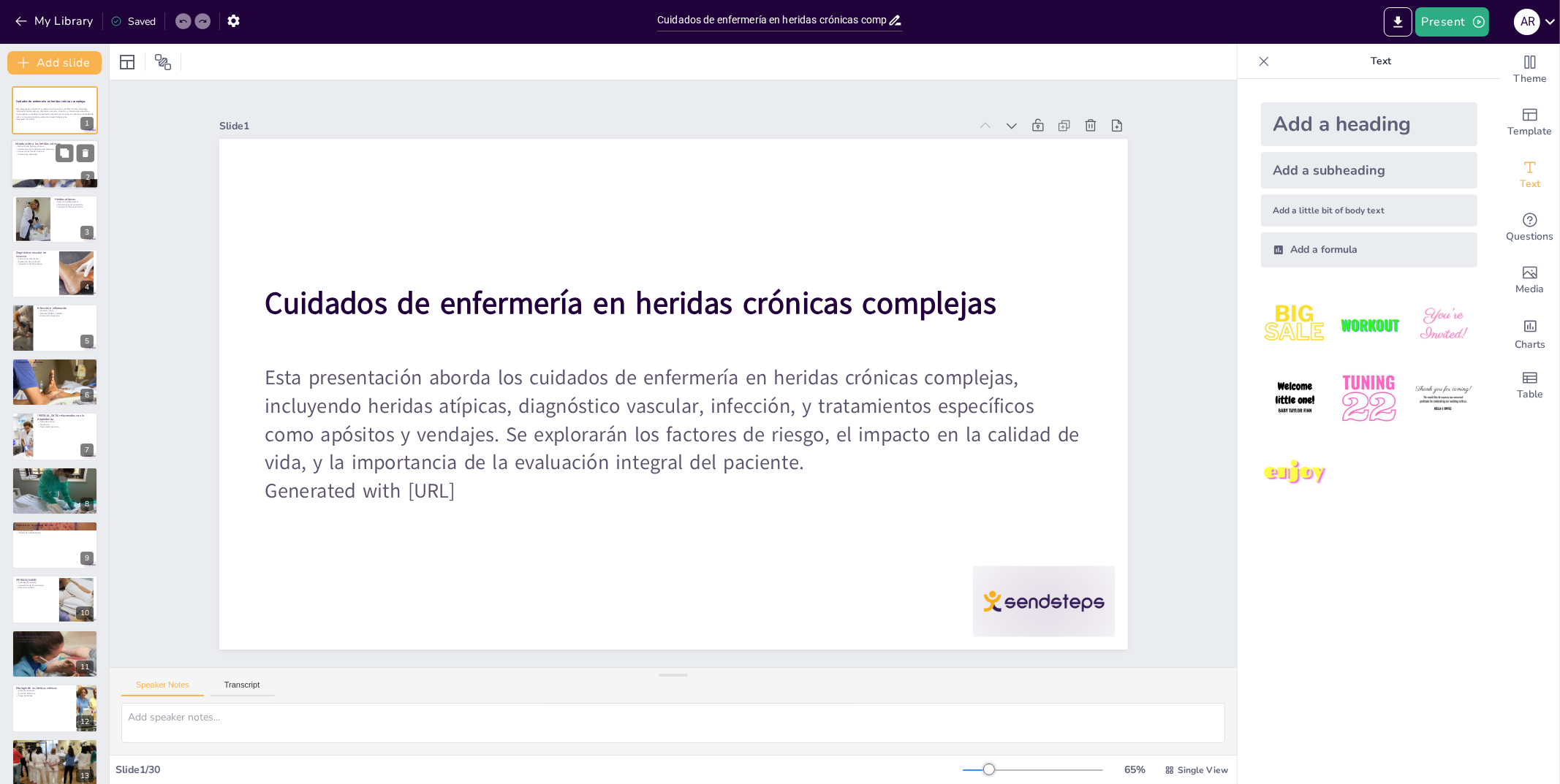
checkbox input "true"
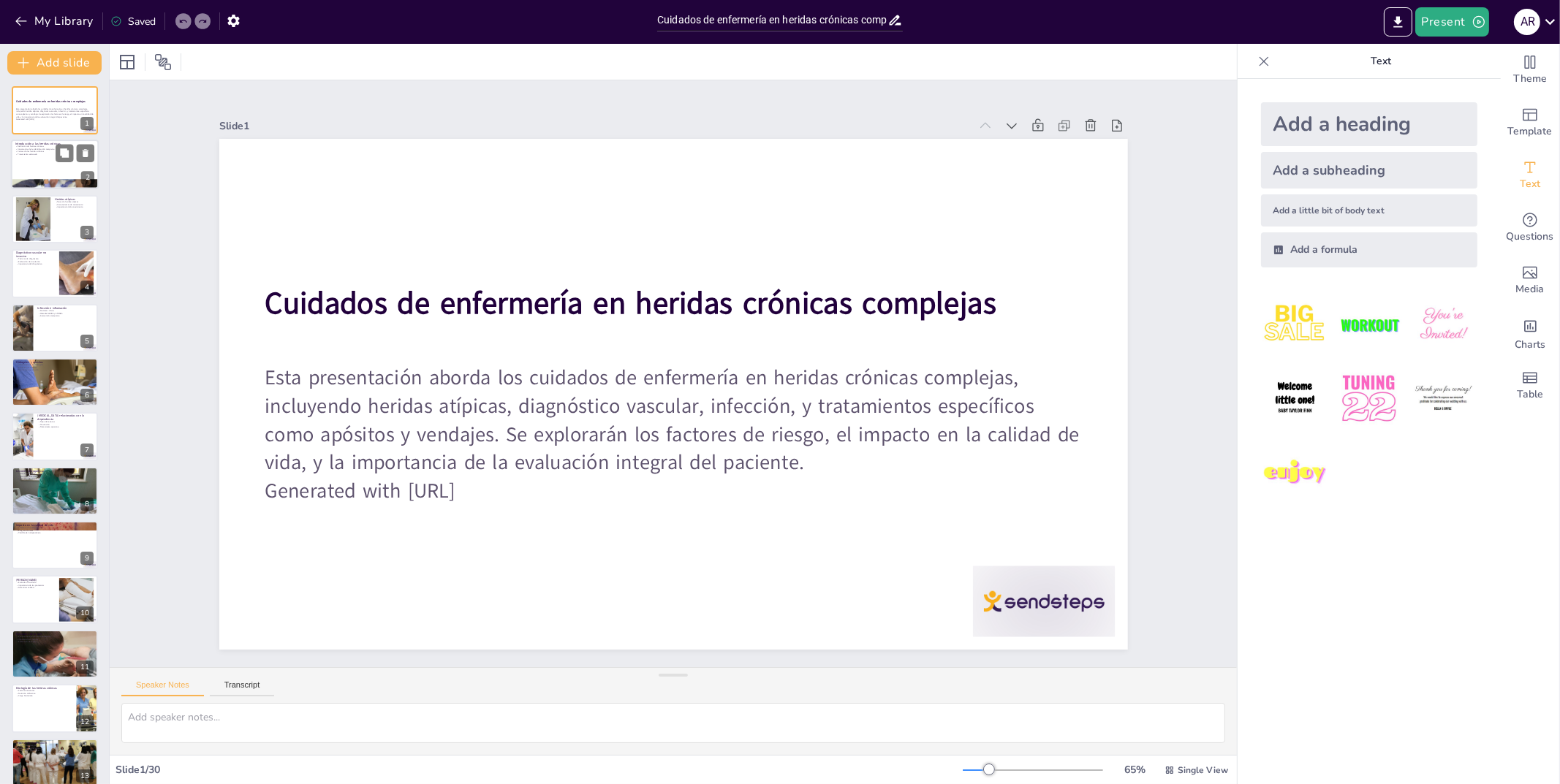
checkbox input "true"
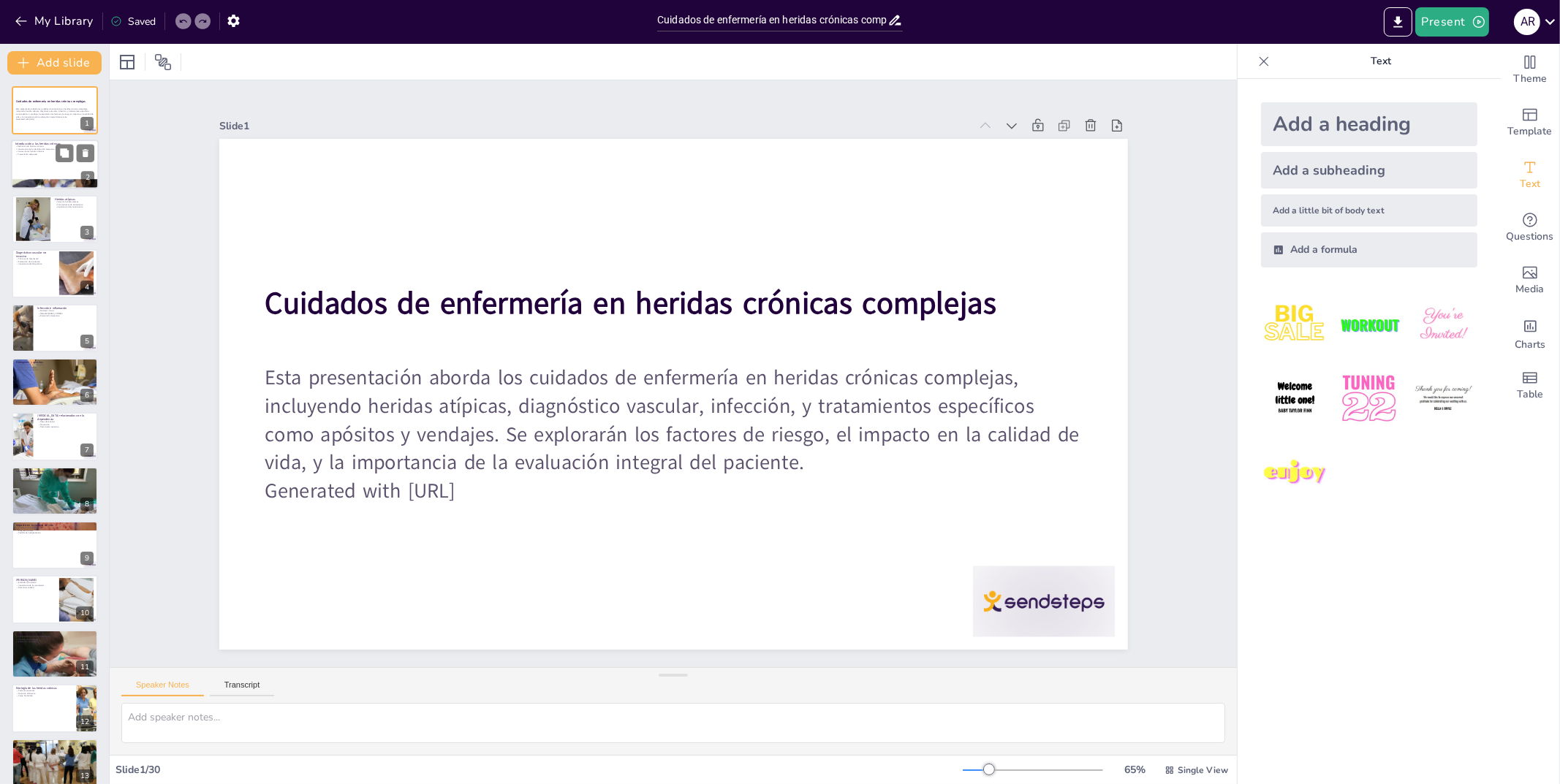
click at [48, 171] on div at bounding box center [54, 165] width 87 height 50
type textarea "Las heridas crónicas se definen como aquellas que no cicatrizan en un tiempo es…"
checkbox input "true"
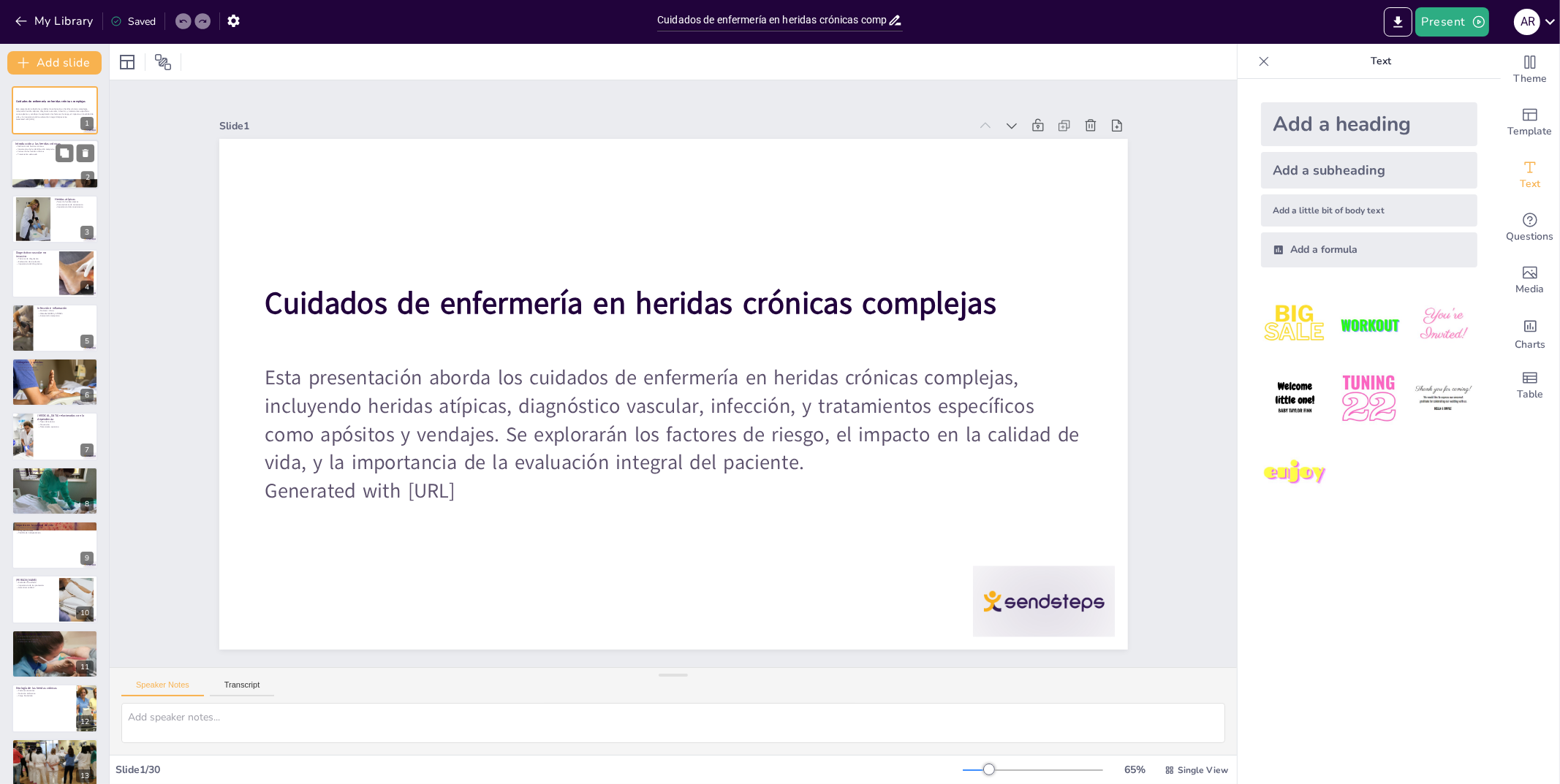
checkbox input "true"
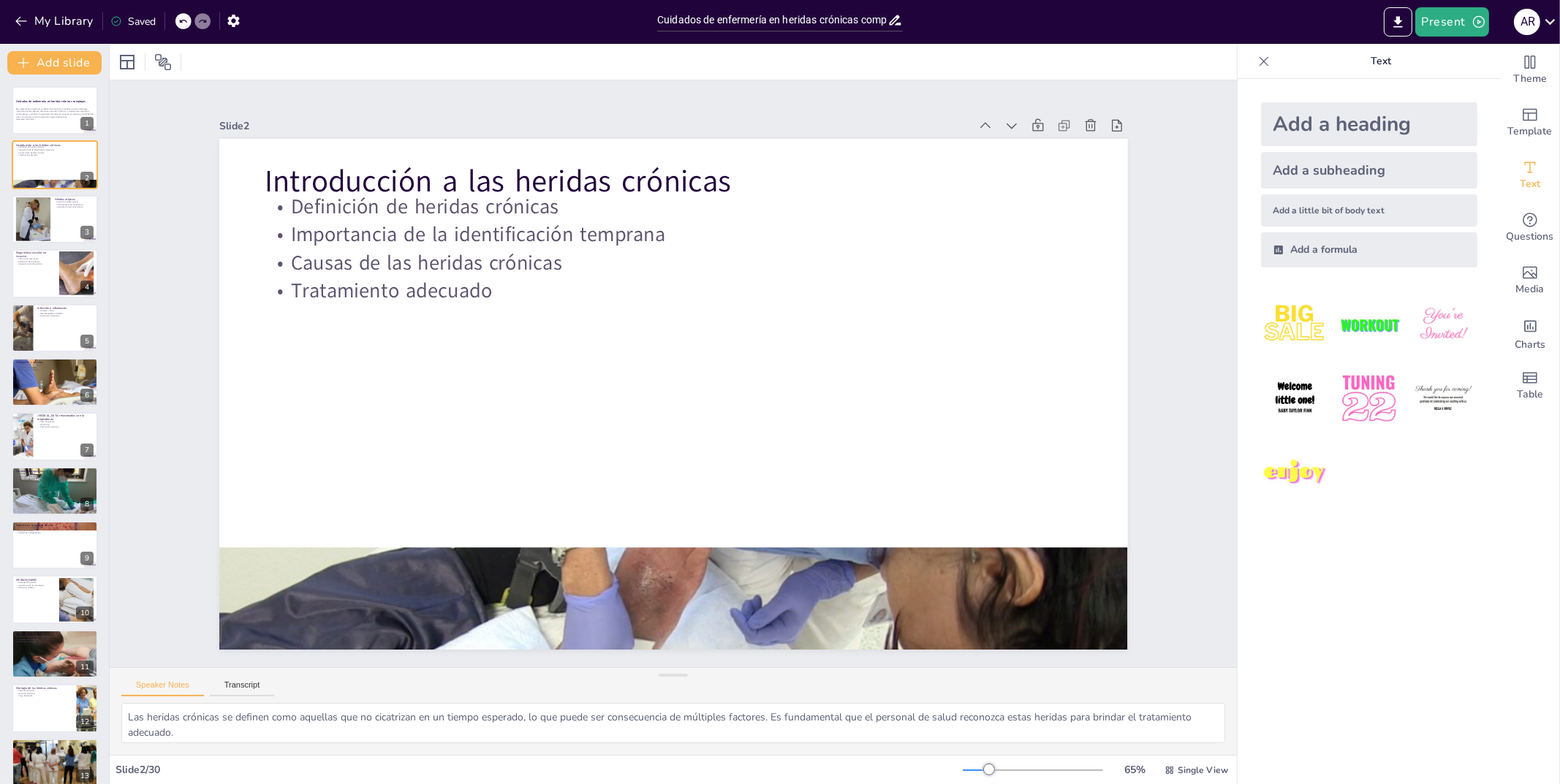
checkbox input "true"
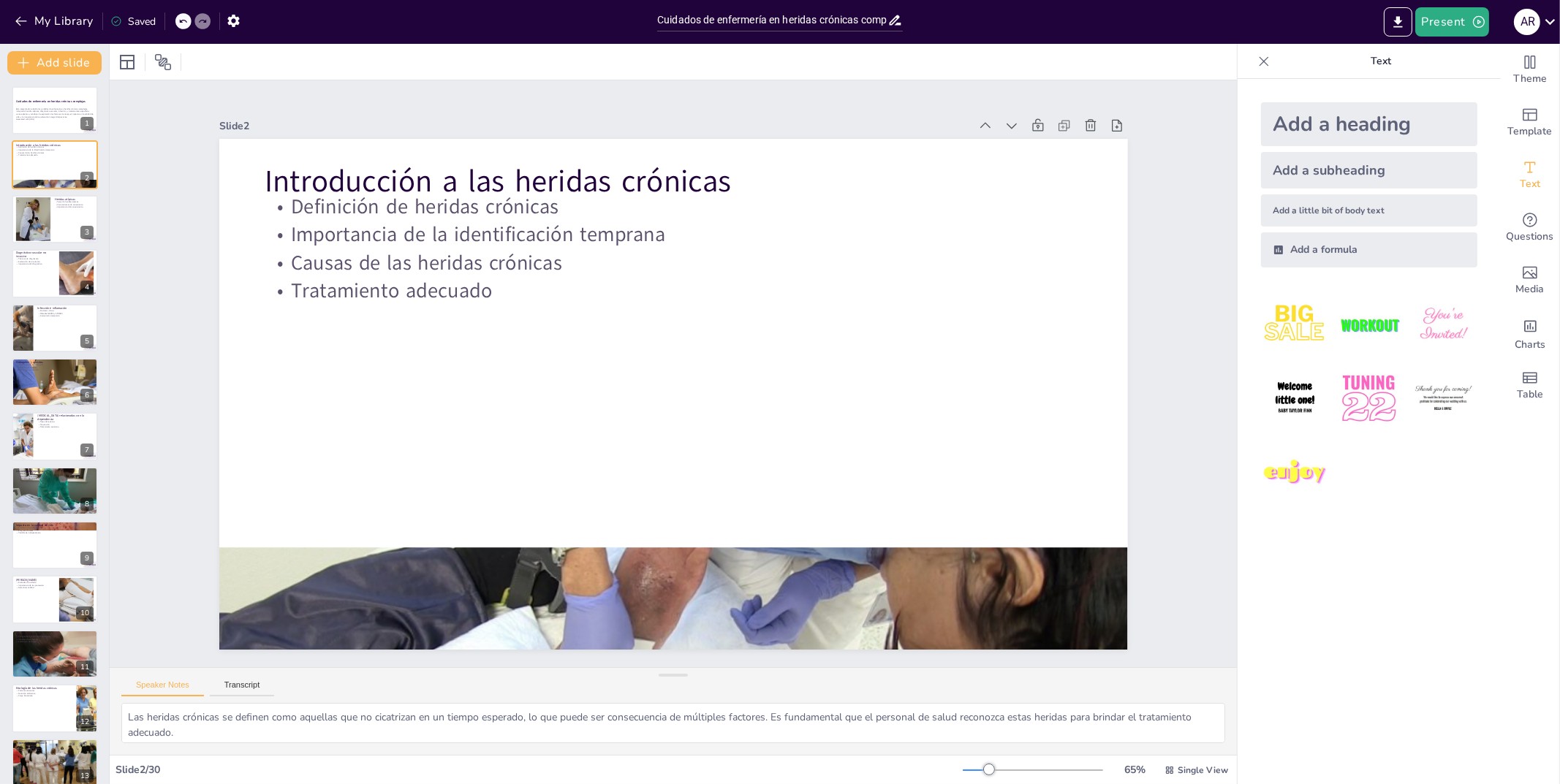
checkbox input "true"
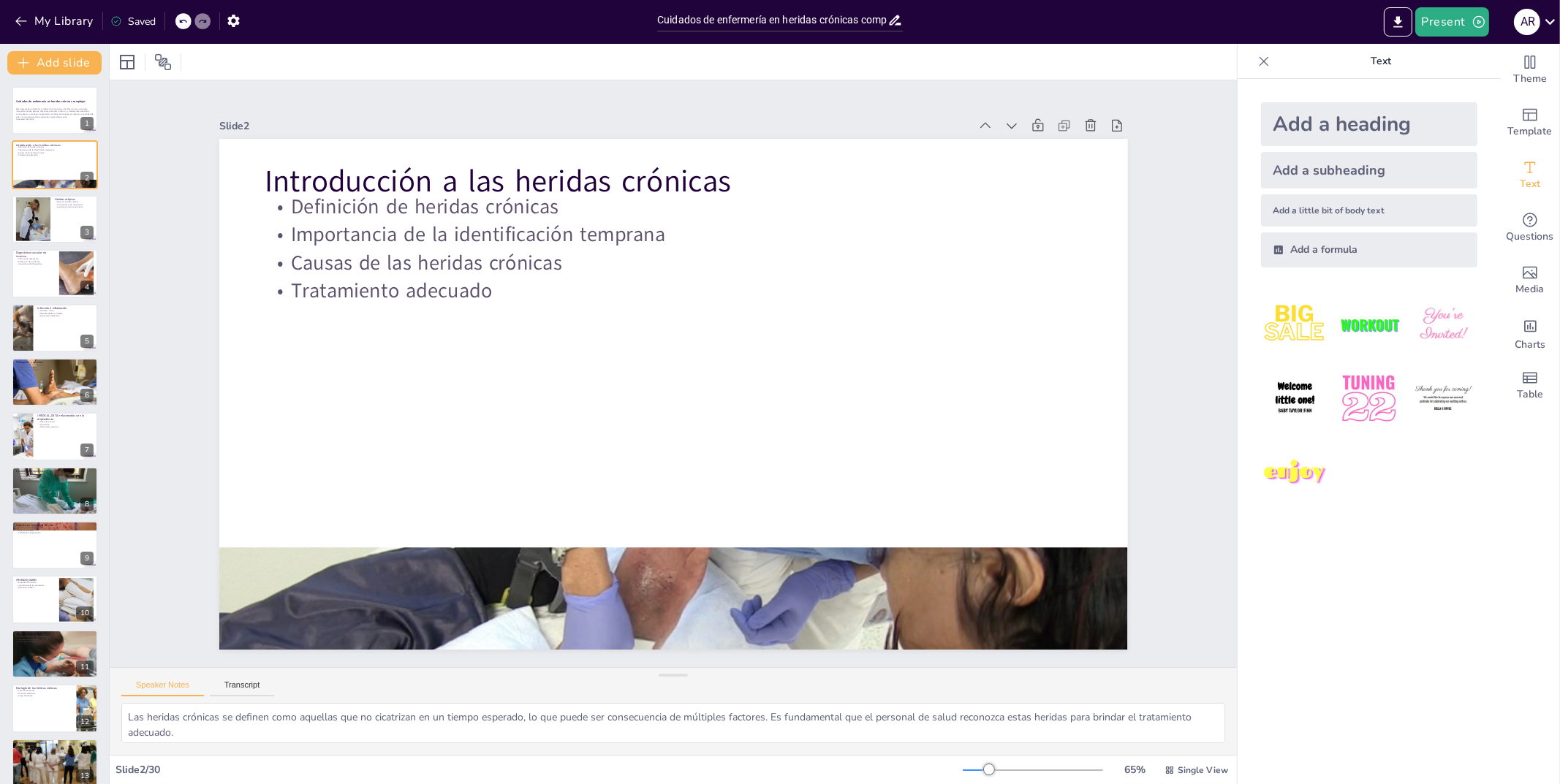
checkbox input "true"
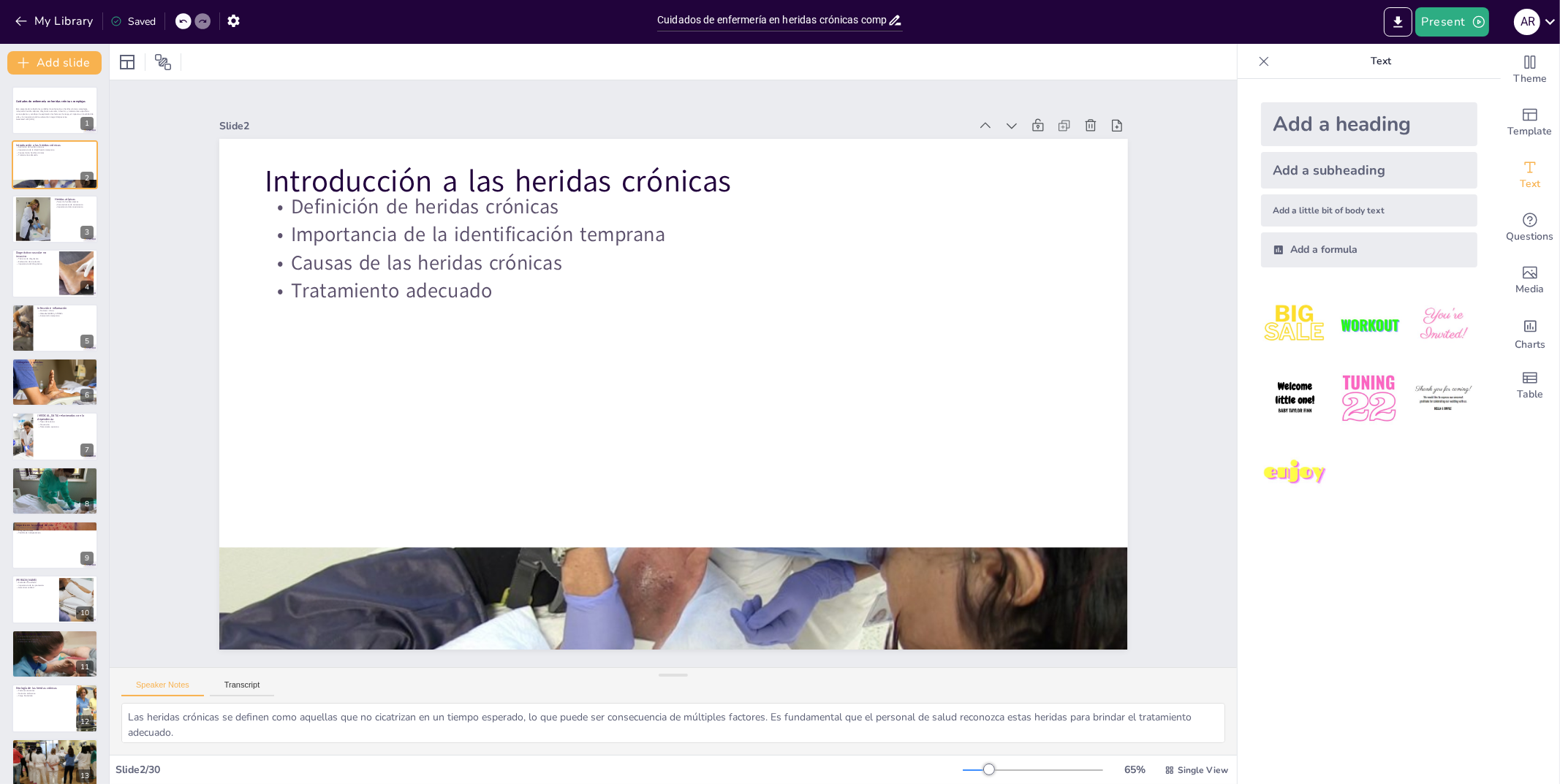
checkbox input "true"
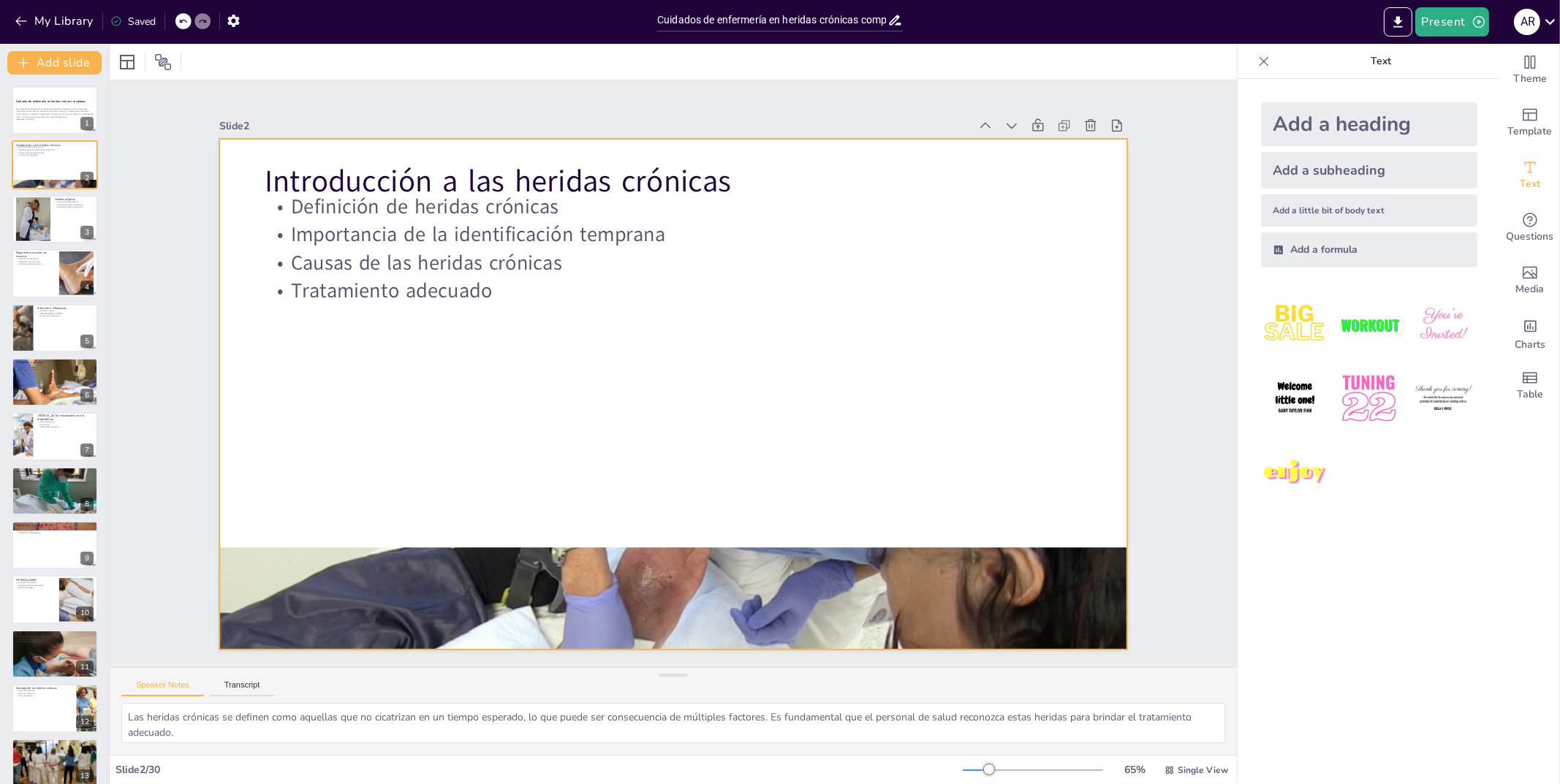
checkbox input "true"
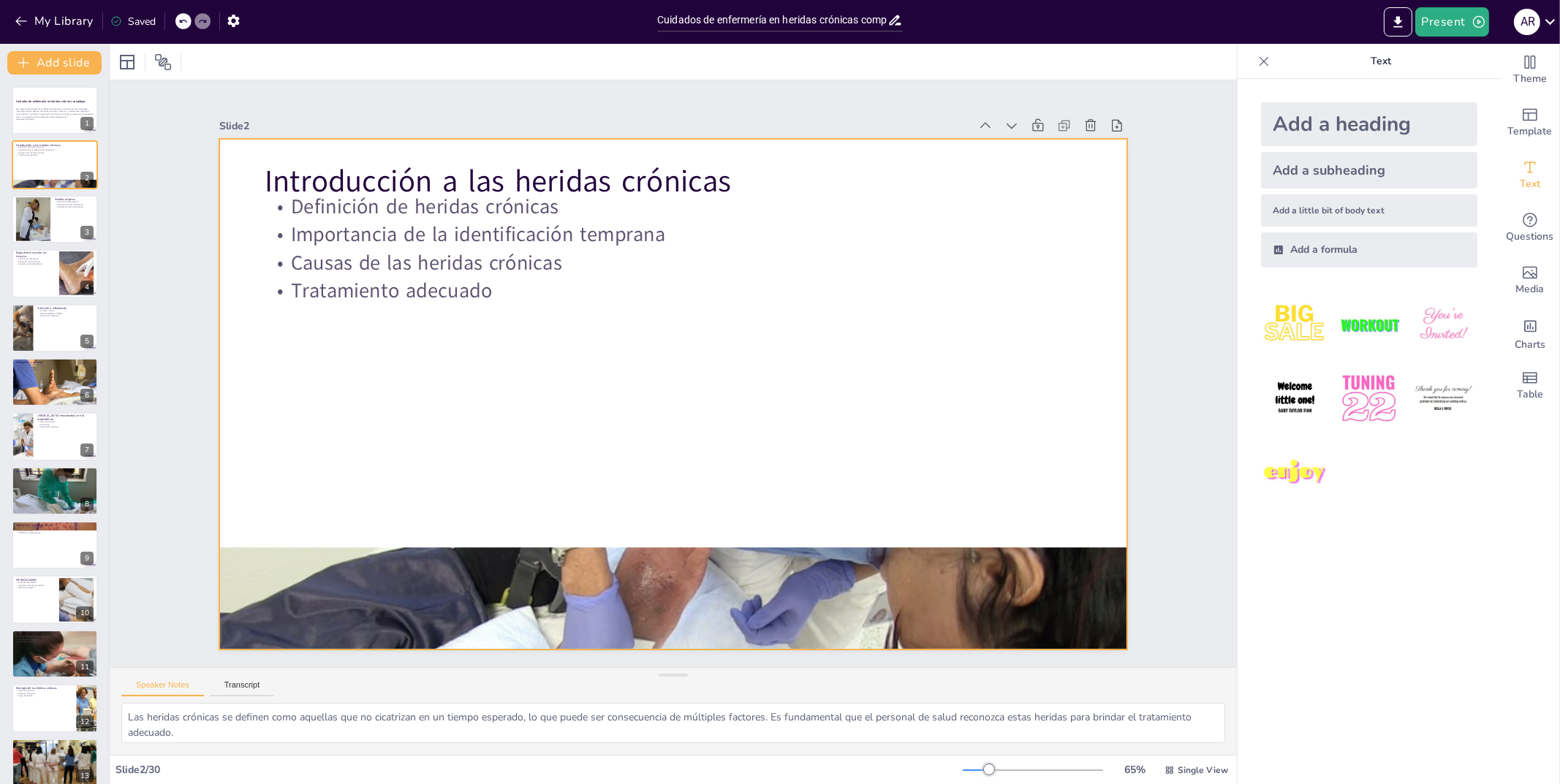
checkbox input "true"
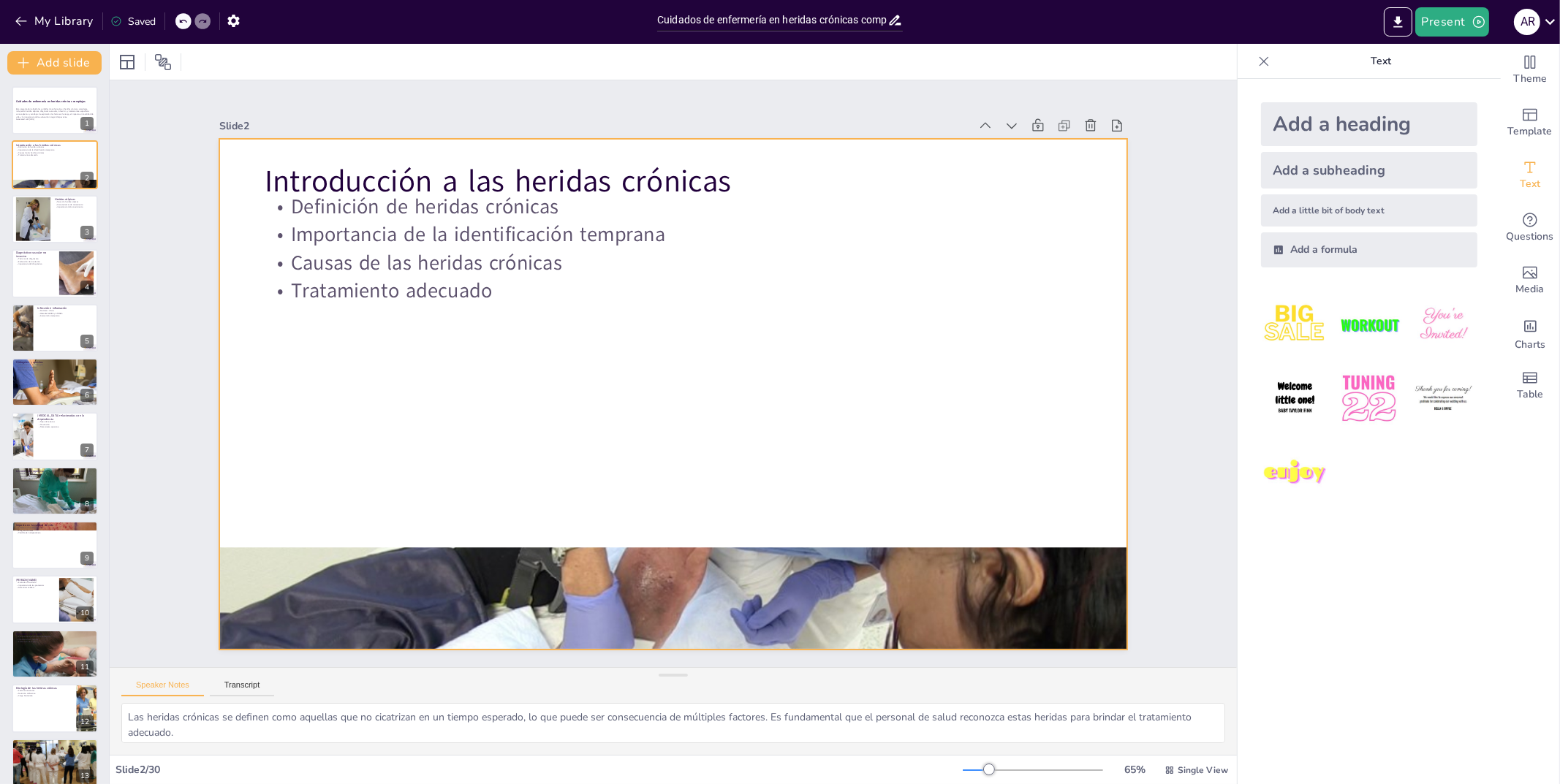
checkbox input "true"
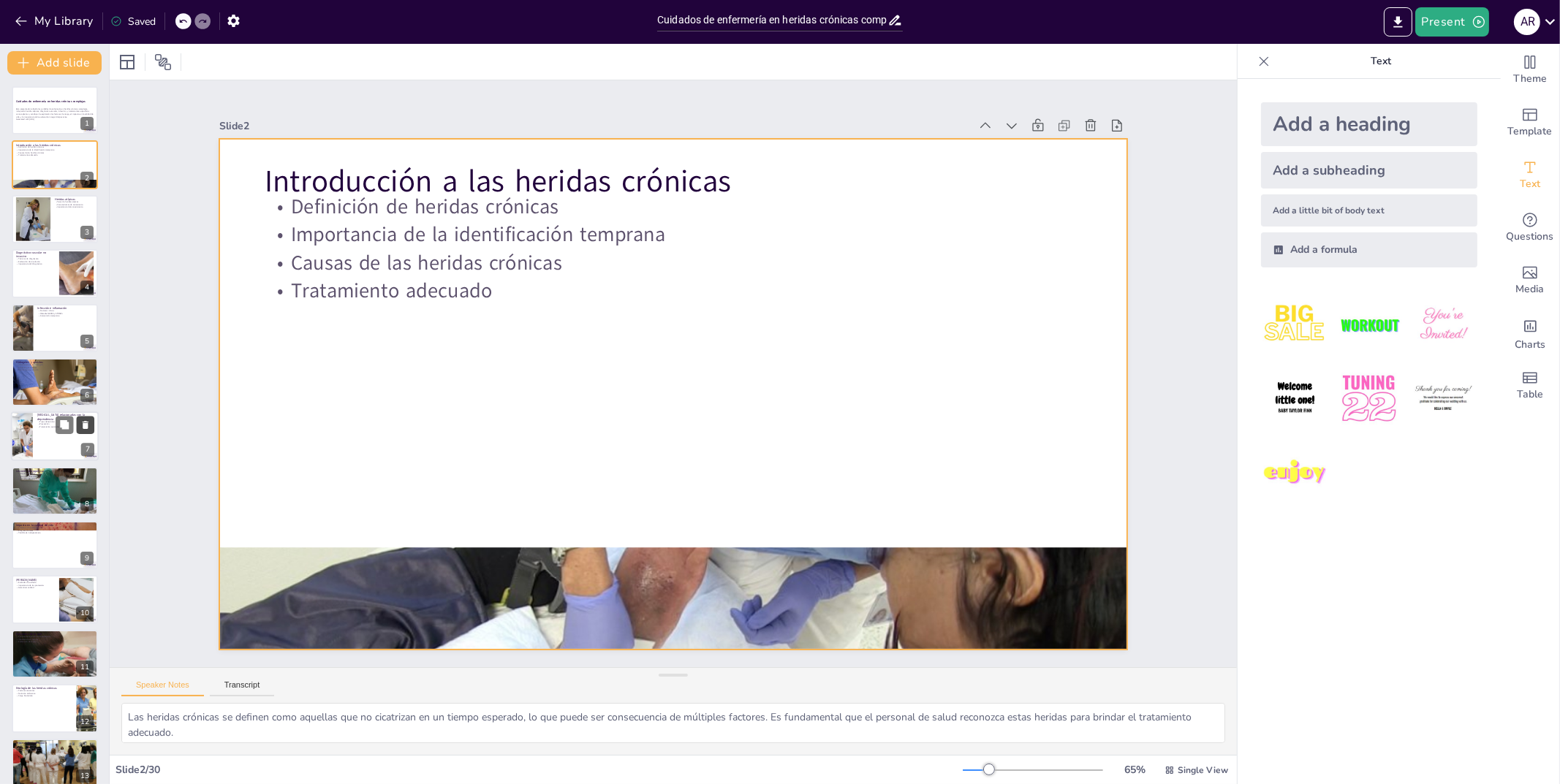
checkbox input "true"
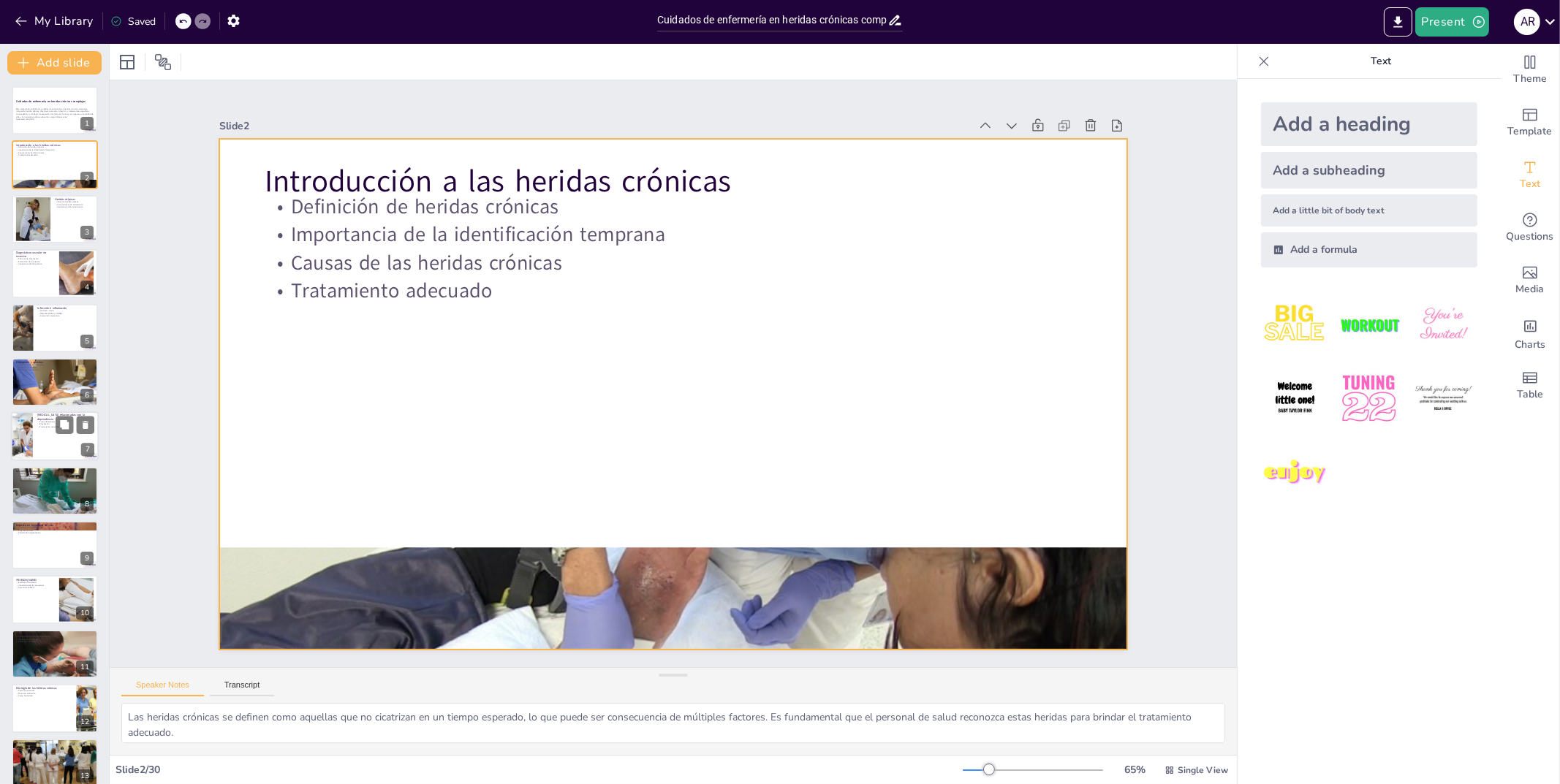
checkbox input "true"
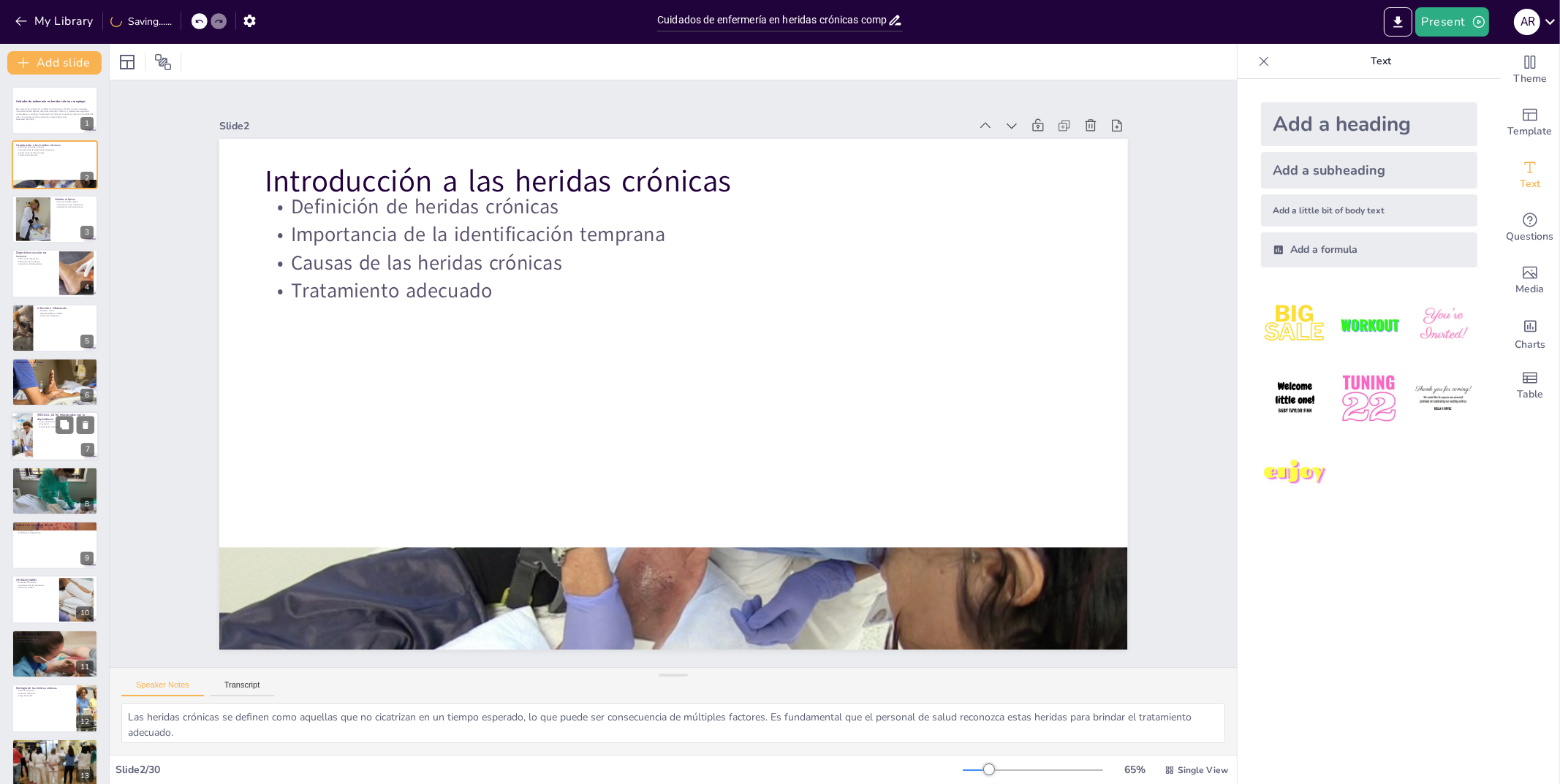
checkbox input "true"
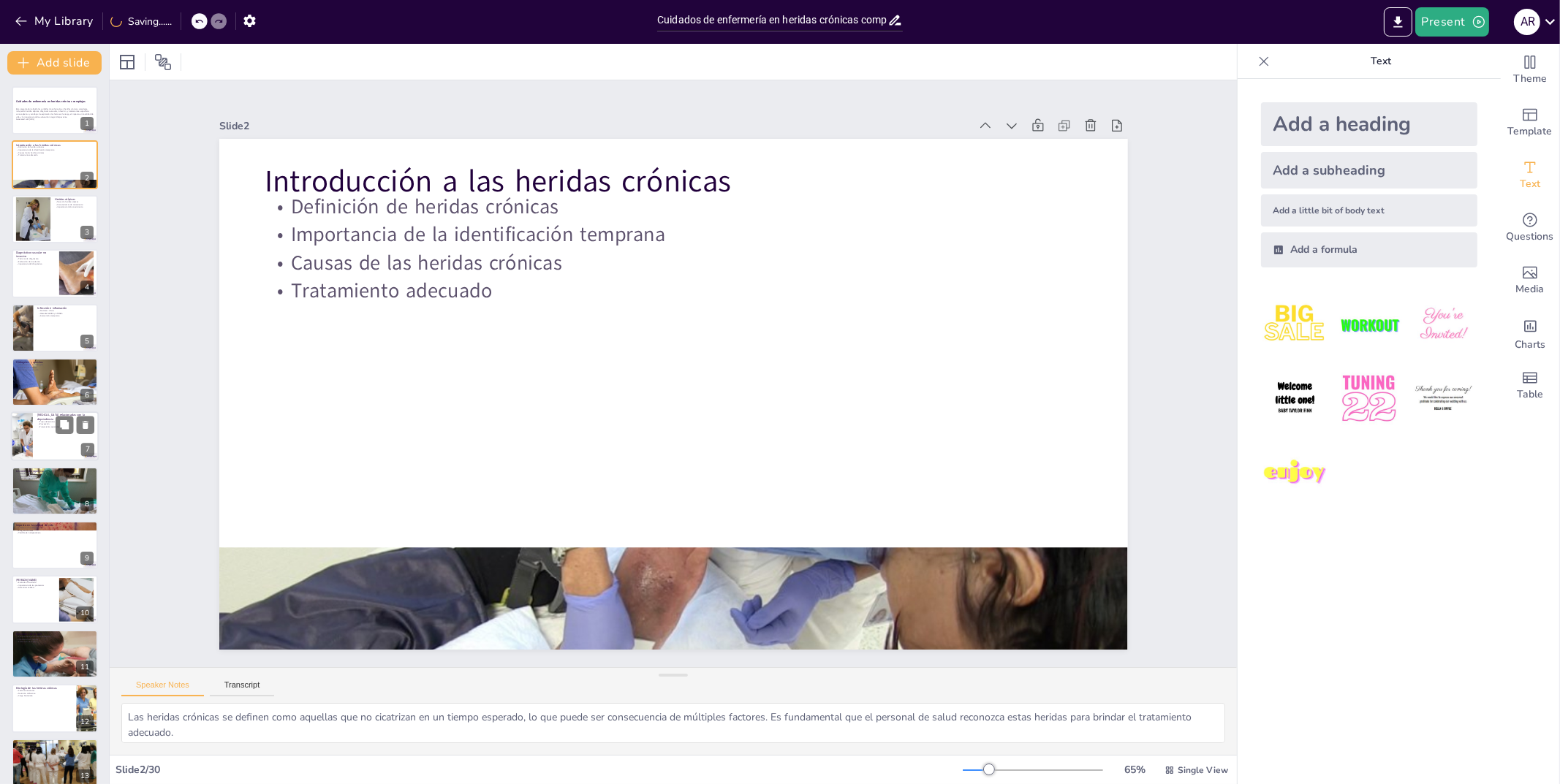
checkbox input "true"
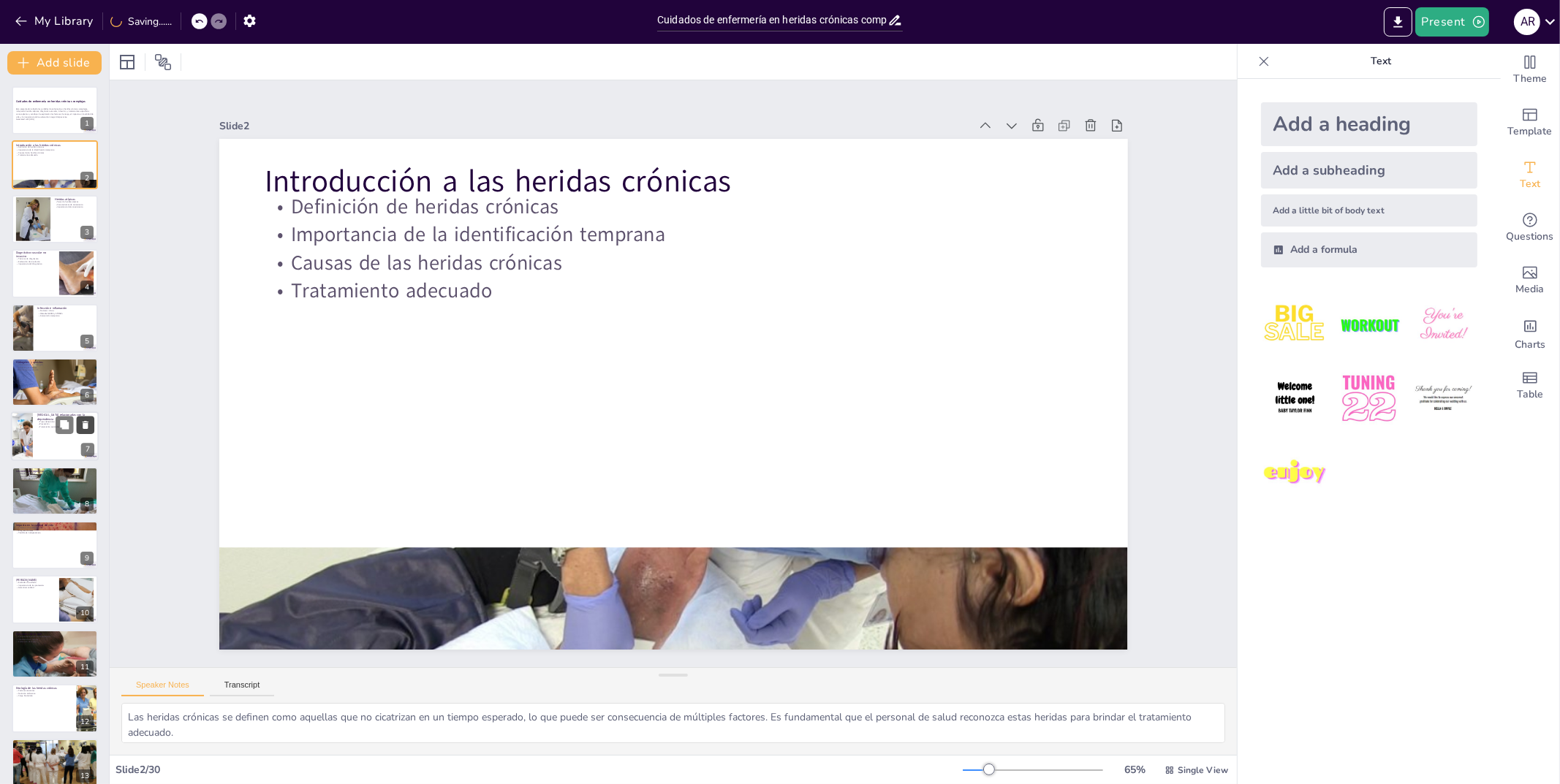
checkbox input "true"
click at [54, 264] on p "Importancia del diagnóstico" at bounding box center [34, 264] width 39 height 3
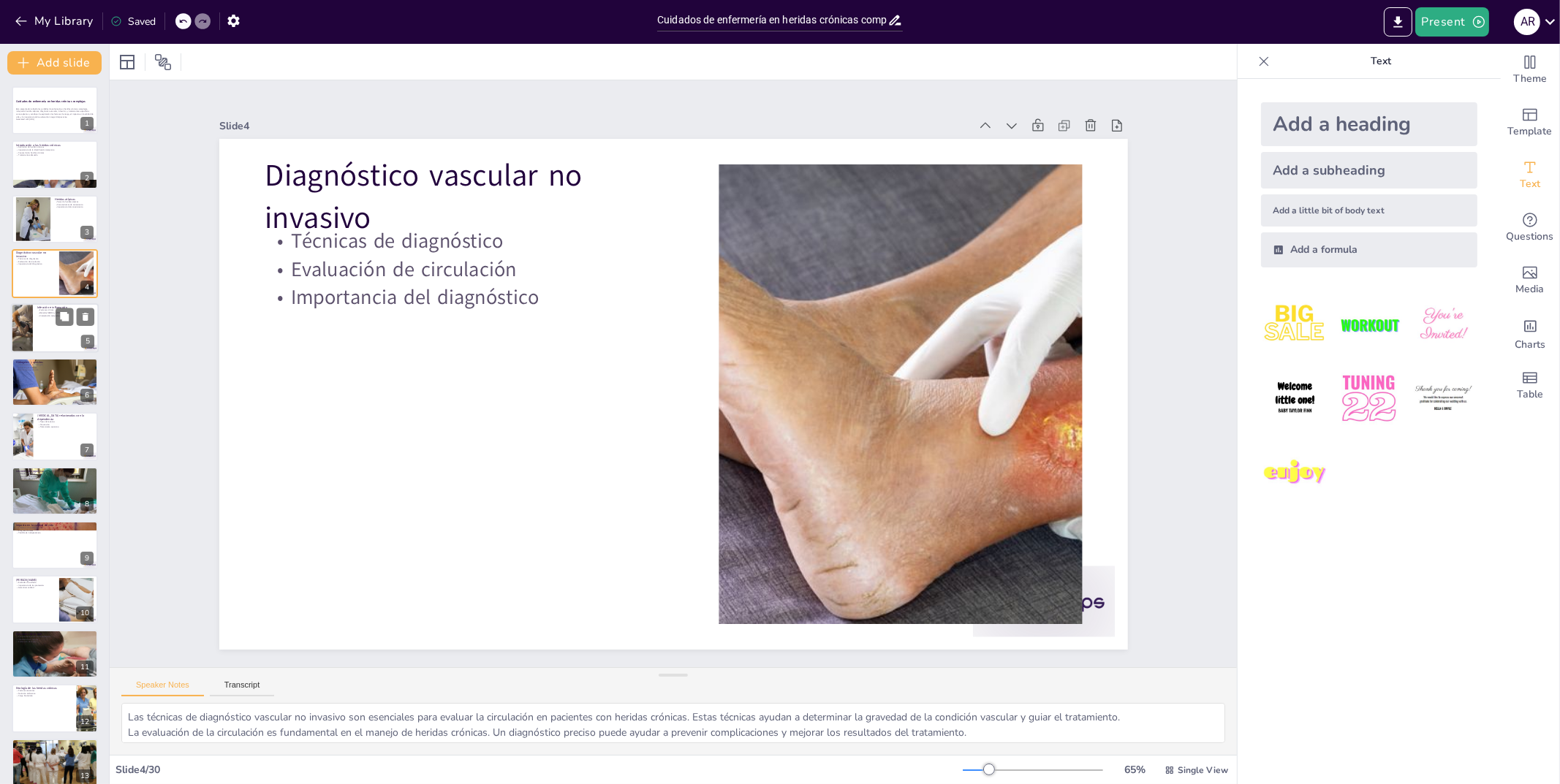
click at [47, 347] on div at bounding box center [54, 328] width 87 height 50
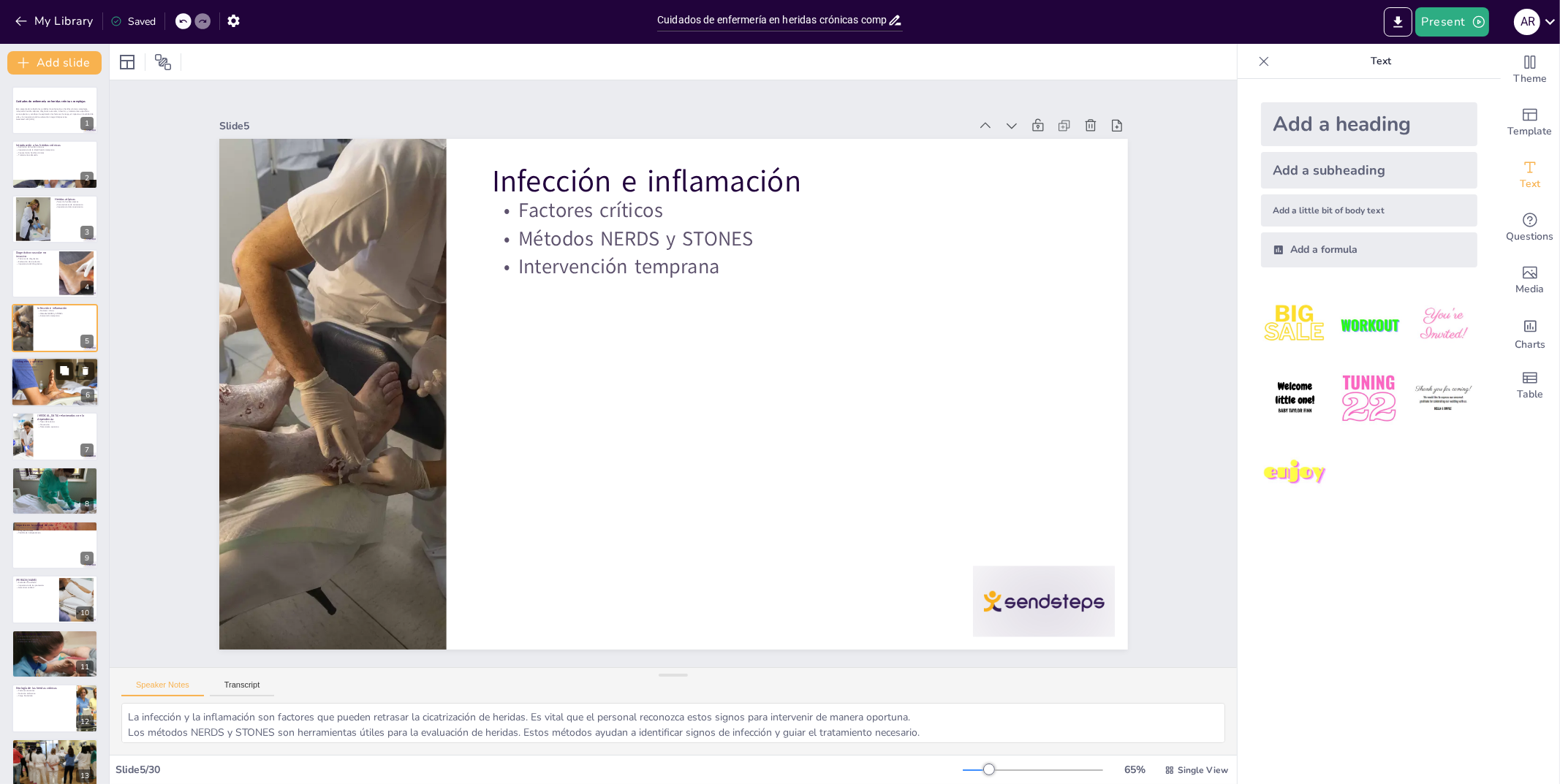
click at [44, 376] on div at bounding box center [54, 382] width 87 height 58
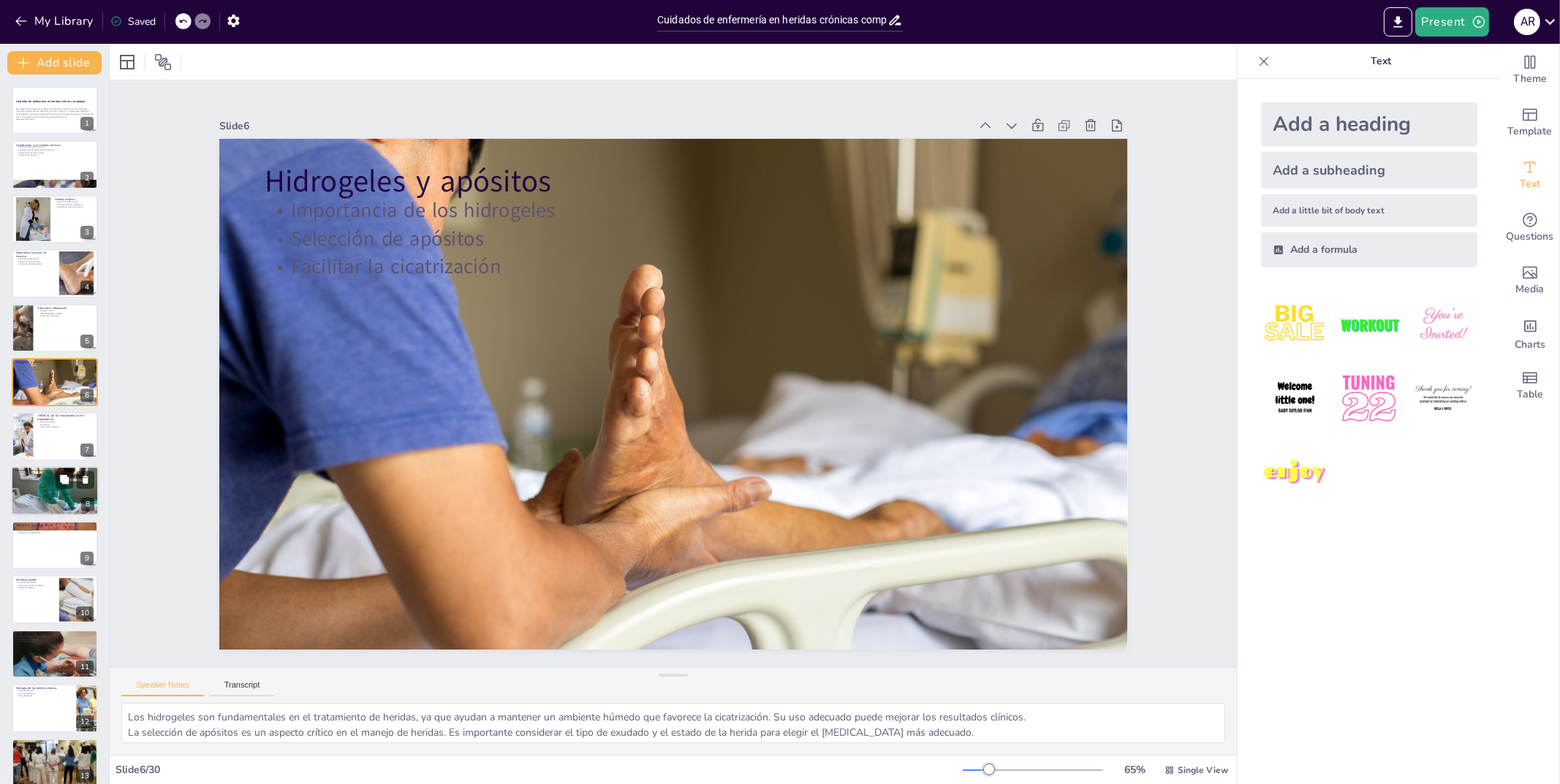
click at [53, 494] on div at bounding box center [54, 491] width 87 height 54
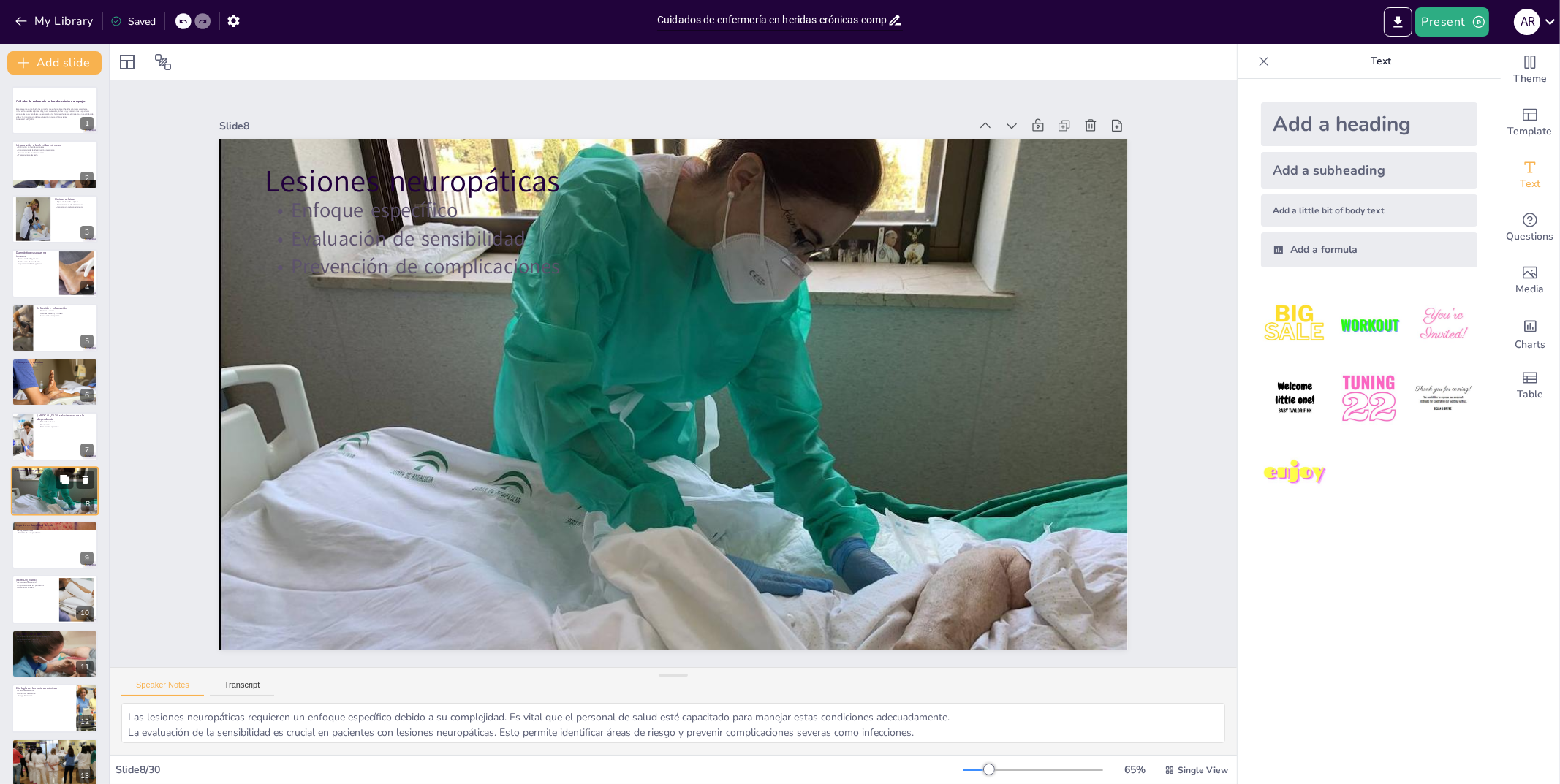
scroll to position [62, 0]
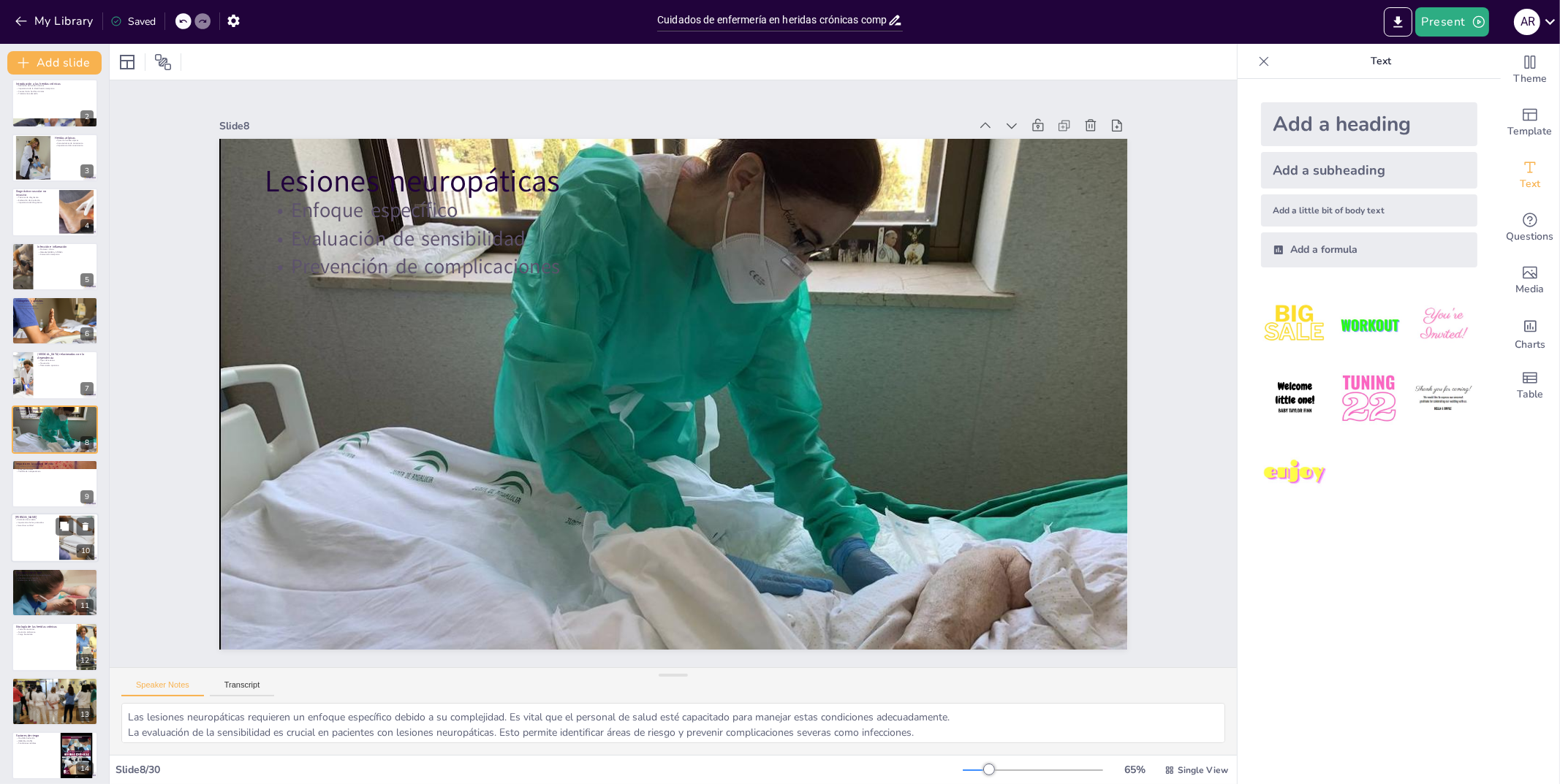
click at [38, 535] on div at bounding box center [54, 539] width 87 height 50
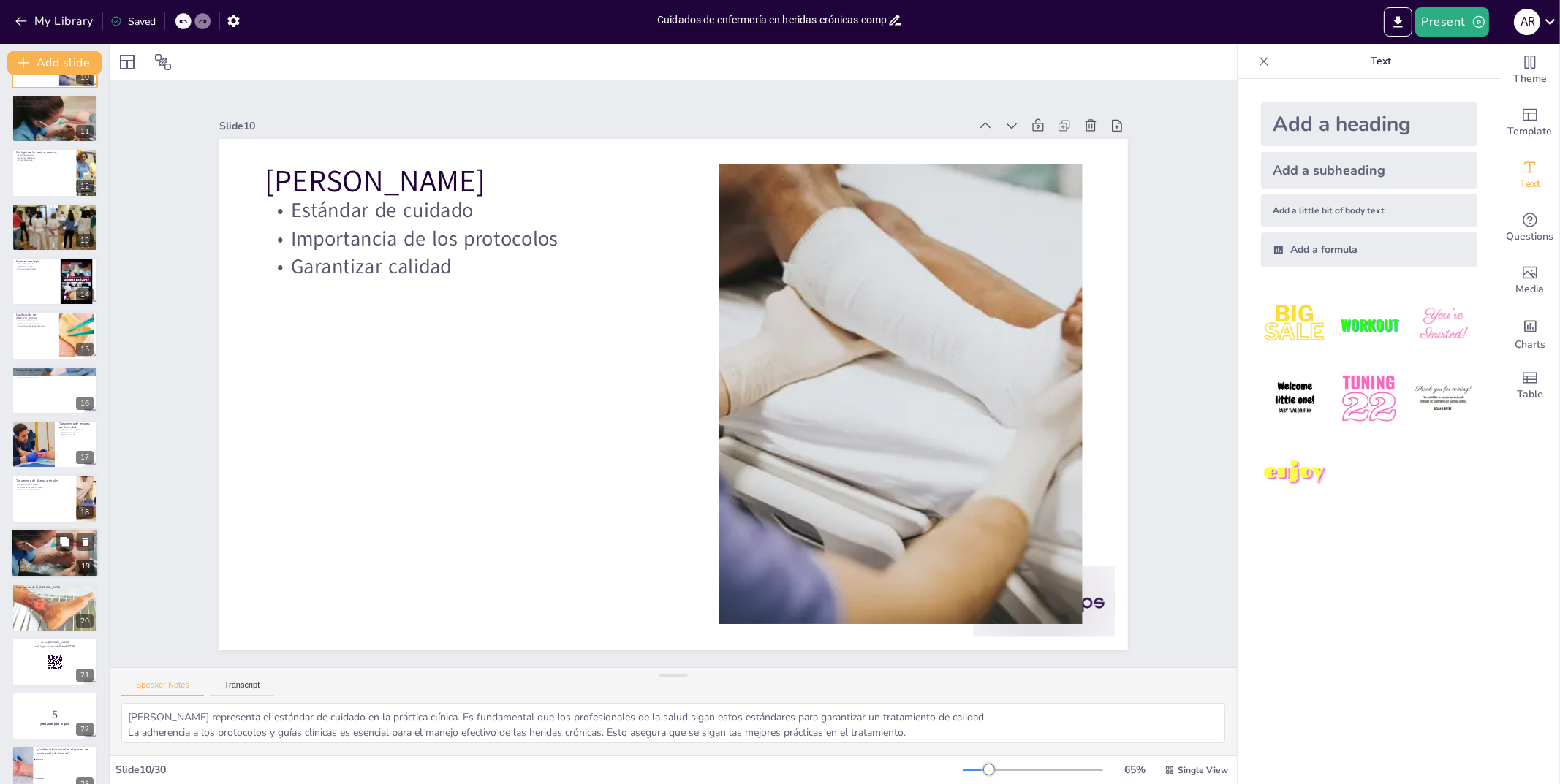
click at [32, 561] on div at bounding box center [54, 554] width 99 height 50
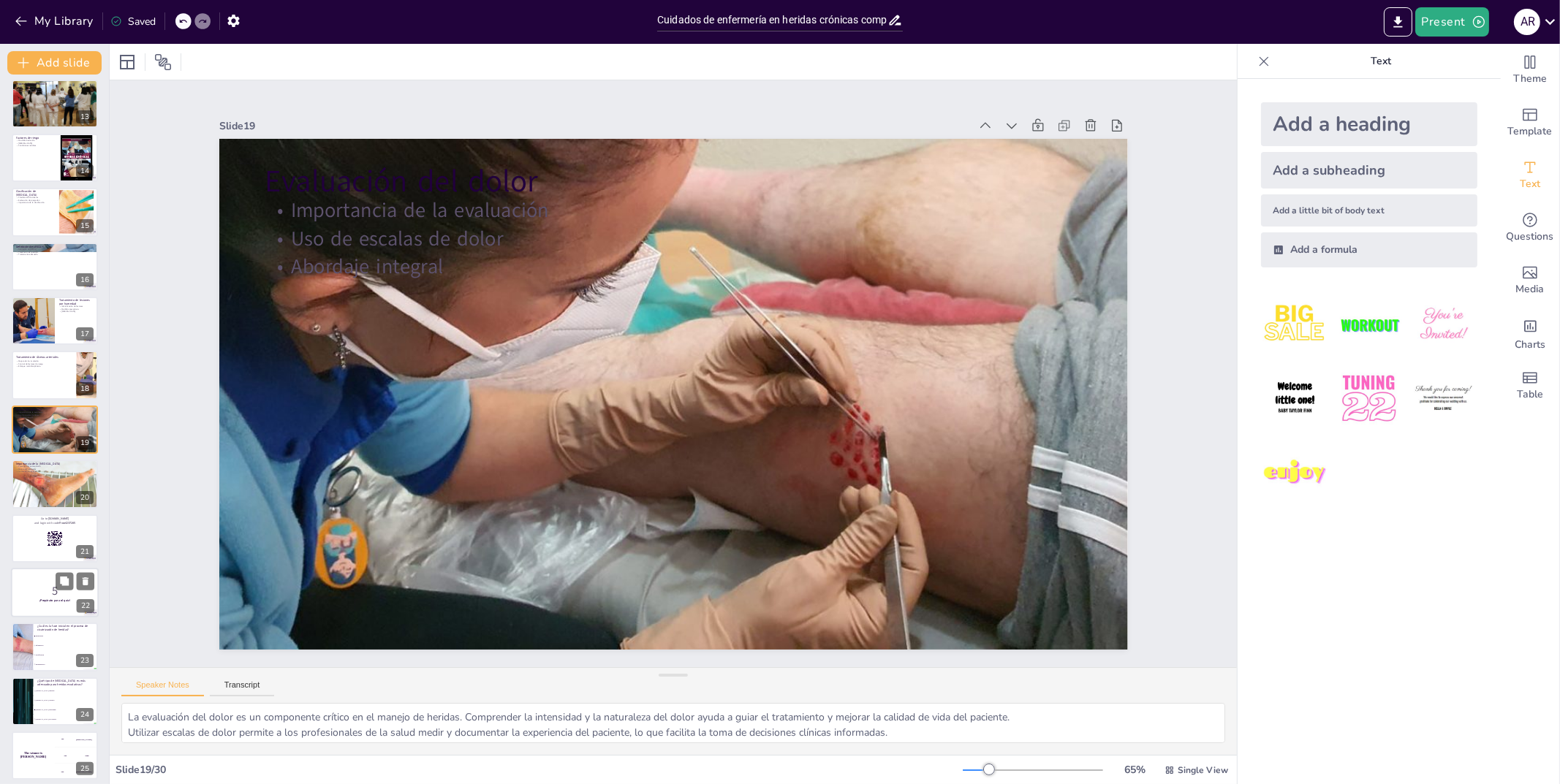
scroll to position [938, 0]
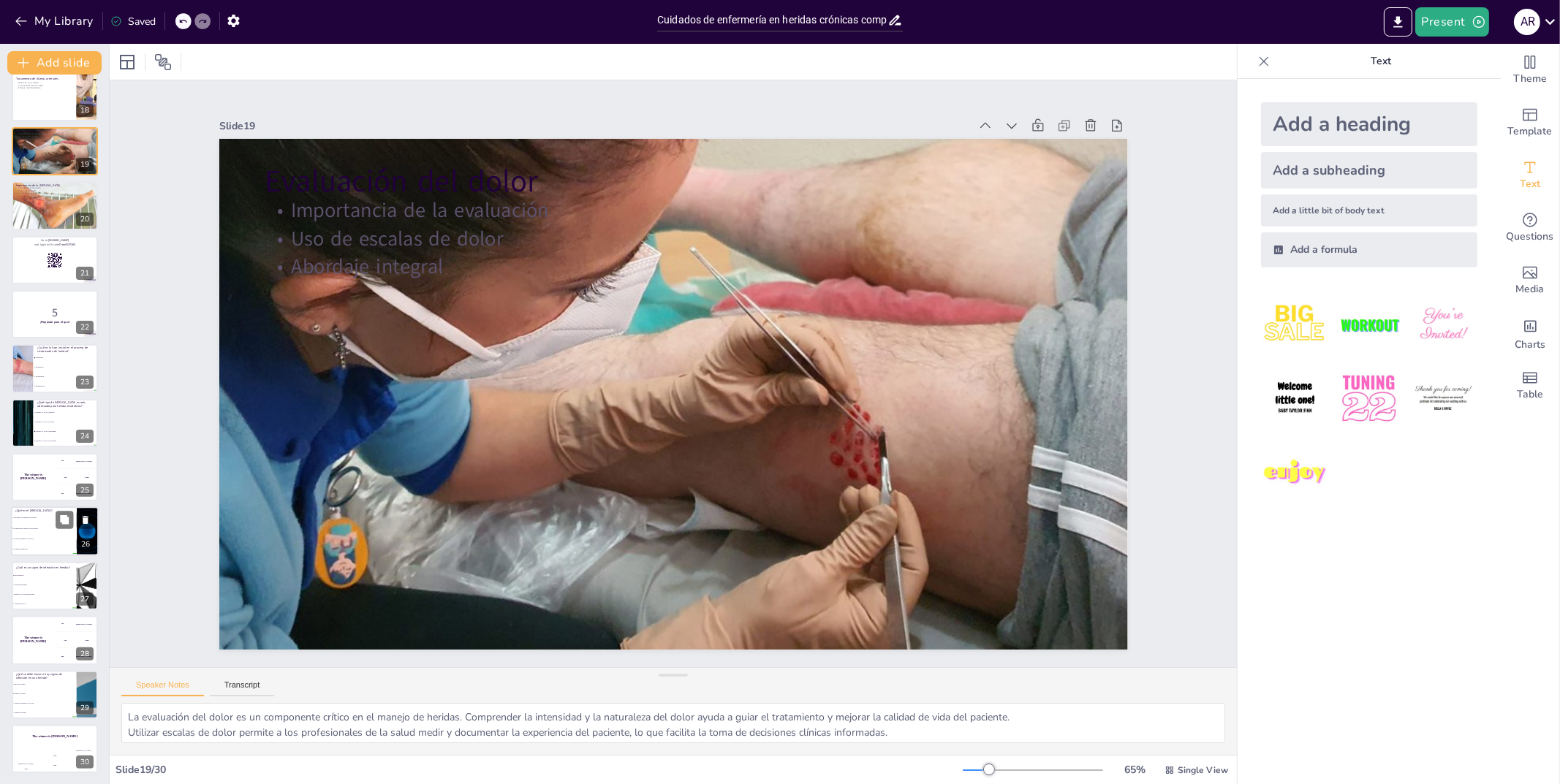
click at [35, 540] on li "Un tipo de [MEDICAL_DATA]" at bounding box center [43, 540] width 66 height 10
